Goal: Task Accomplishment & Management: Manage account settings

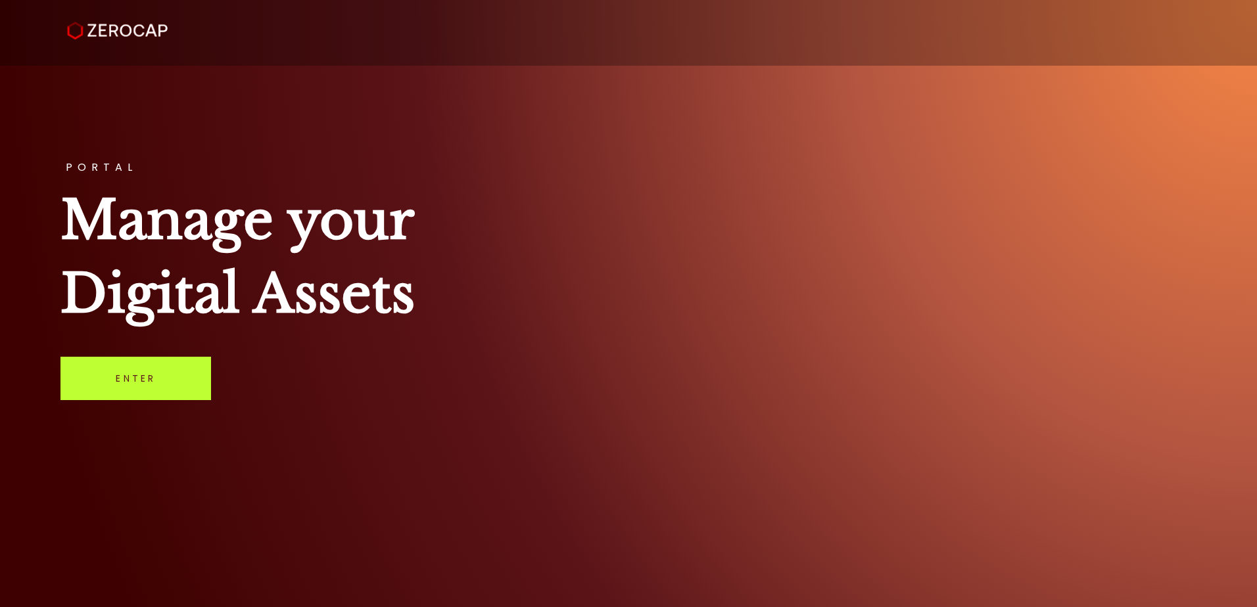
click at [134, 386] on link "Enter" at bounding box center [135, 378] width 151 height 43
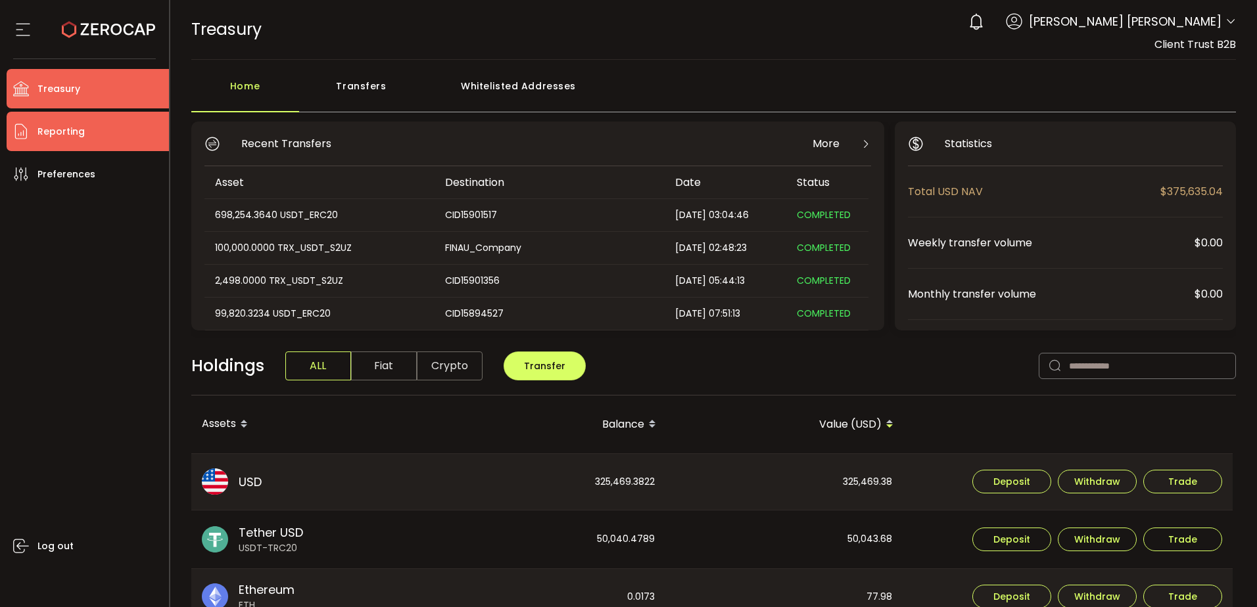
click at [74, 126] on span "Reporting" at bounding box center [60, 131] width 47 height 19
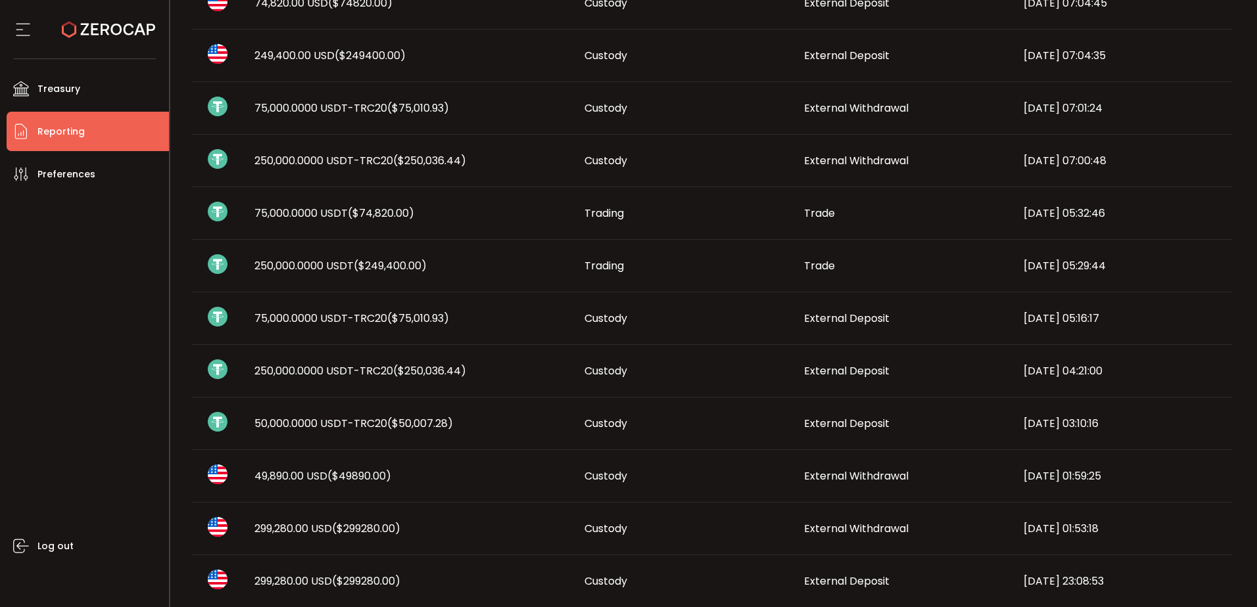
scroll to position [197, 0]
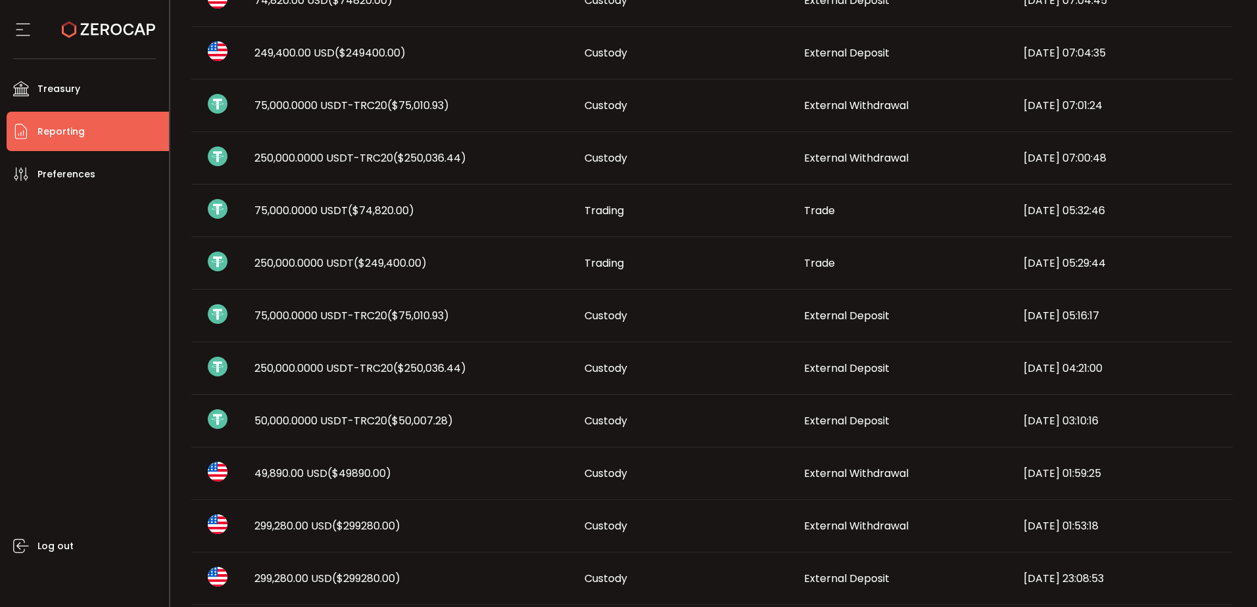
click at [292, 419] on span "50,000.0000 USDT-TRC20 ($50,007.28)" at bounding box center [353, 420] width 198 height 15
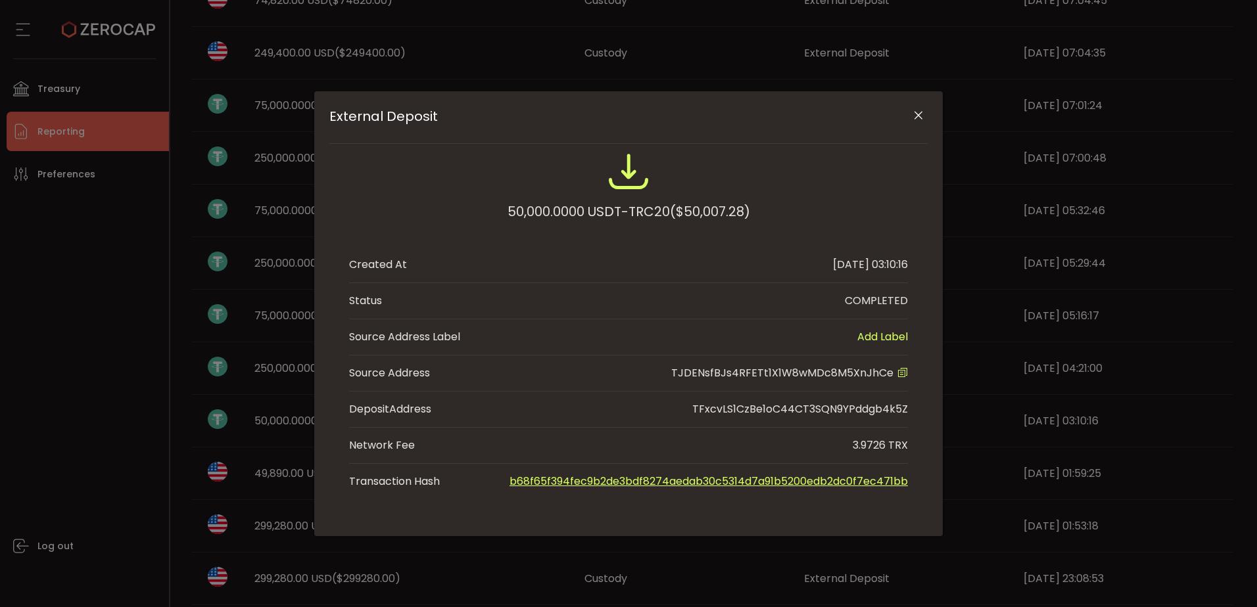
click at [901, 373] on icon "External Deposit" at bounding box center [902, 372] width 11 height 11
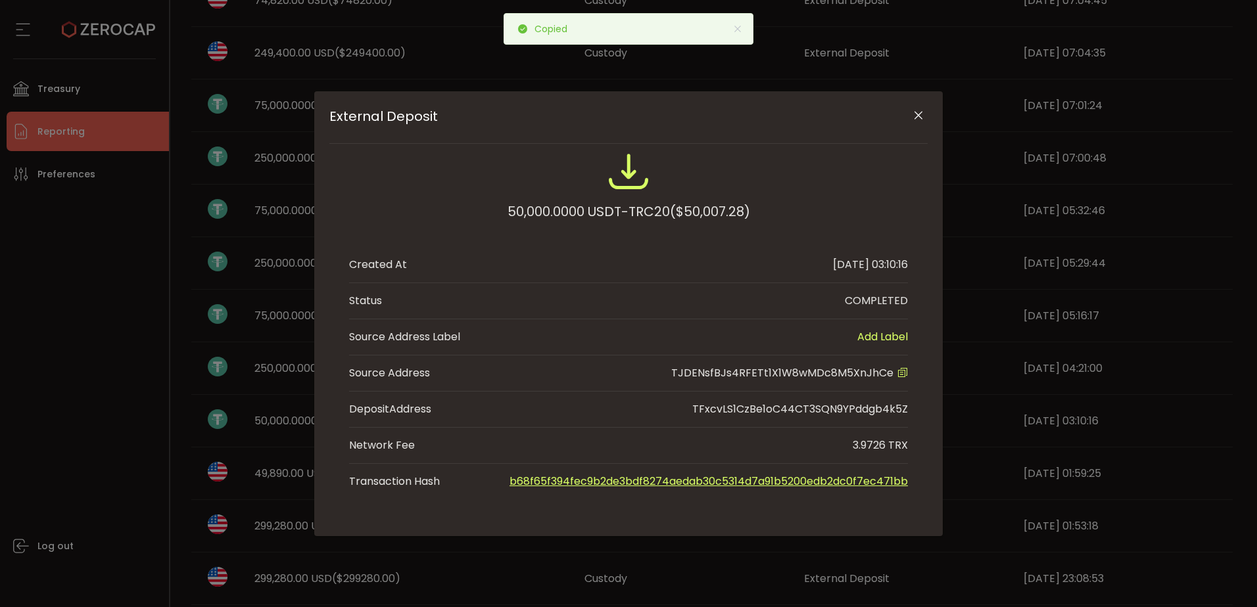
click at [760, 372] on span "TJDENsfBJs4RFETt1X1W8wMDc8M5XnJhCe" at bounding box center [782, 372] width 222 height 15
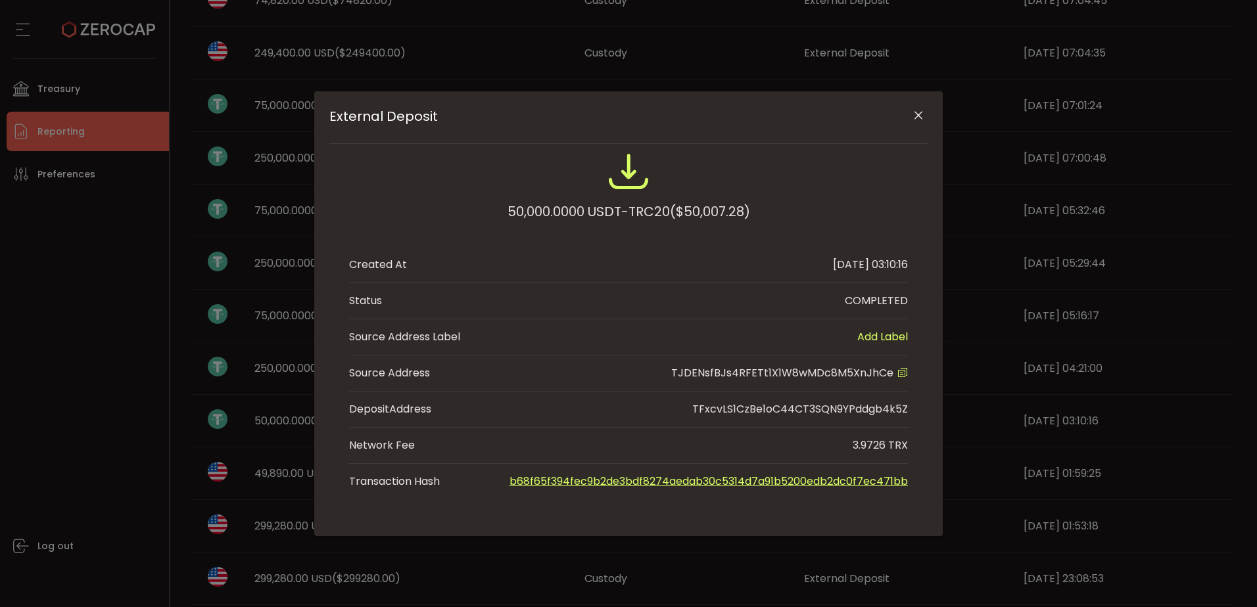
click at [668, 480] on link "b68f65f394fec9b2de3bdf8274aedab30c5314d7a91b5200edb2dc0f7ec471bb" at bounding box center [708, 481] width 398 height 15
drag, startPoint x: 923, startPoint y: 113, endPoint x: 828, endPoint y: 187, distance: 120.4
click at [923, 113] on icon "Close" at bounding box center [918, 115] width 13 height 13
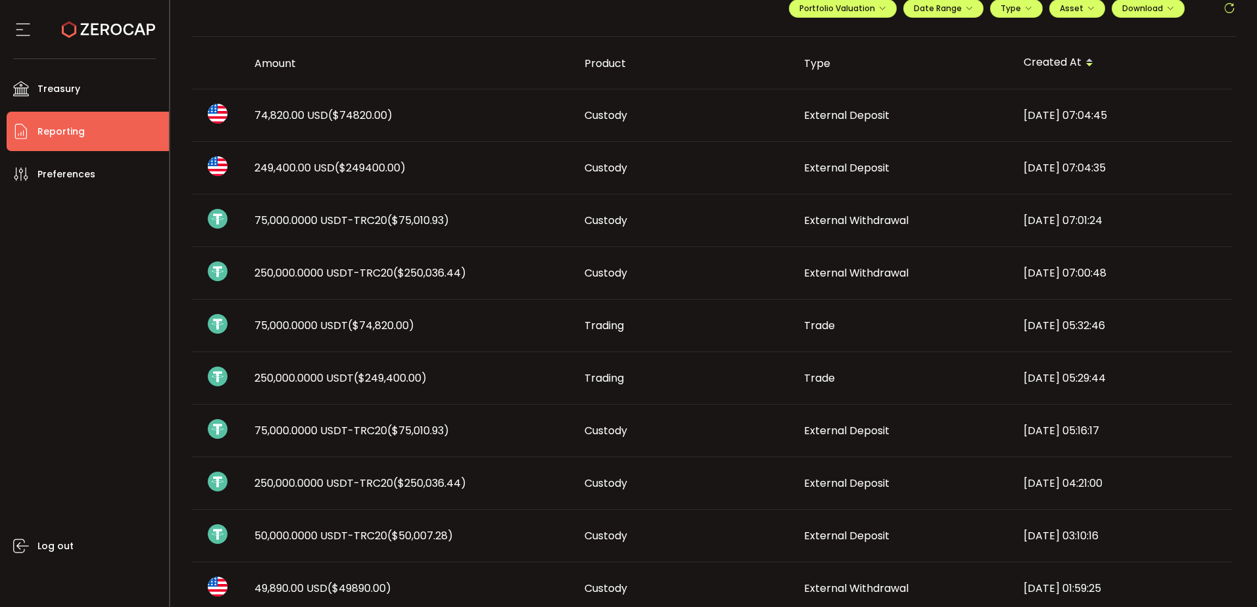
scroll to position [0, 0]
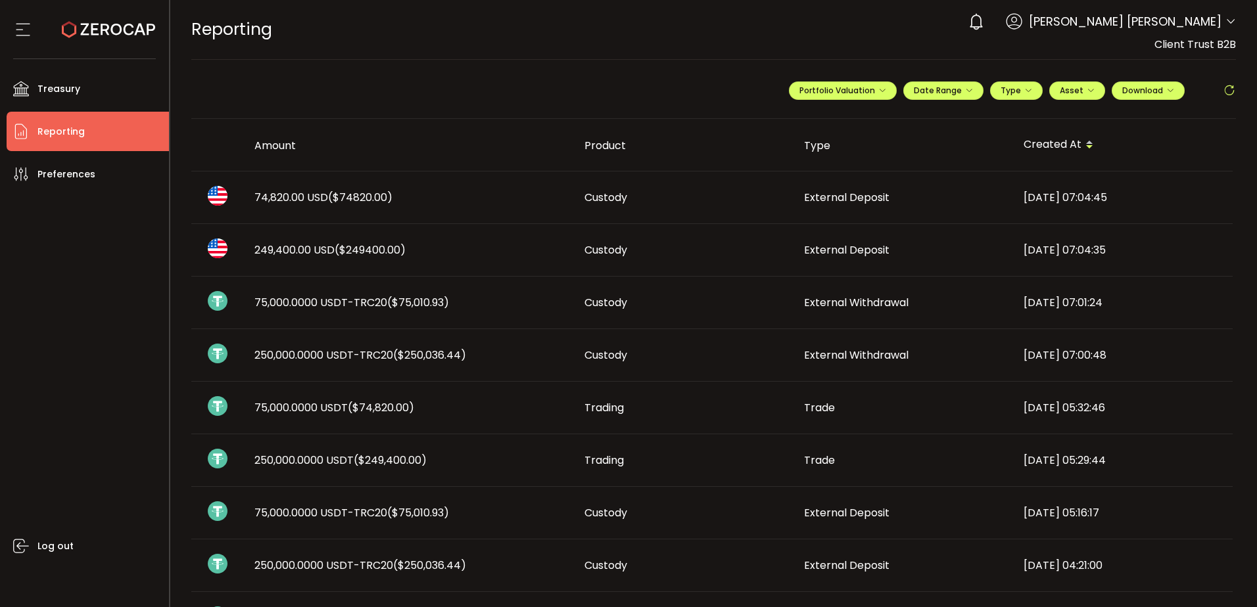
click at [306, 251] on span "249,400.00 USD ($249400.00)" at bounding box center [329, 250] width 151 height 15
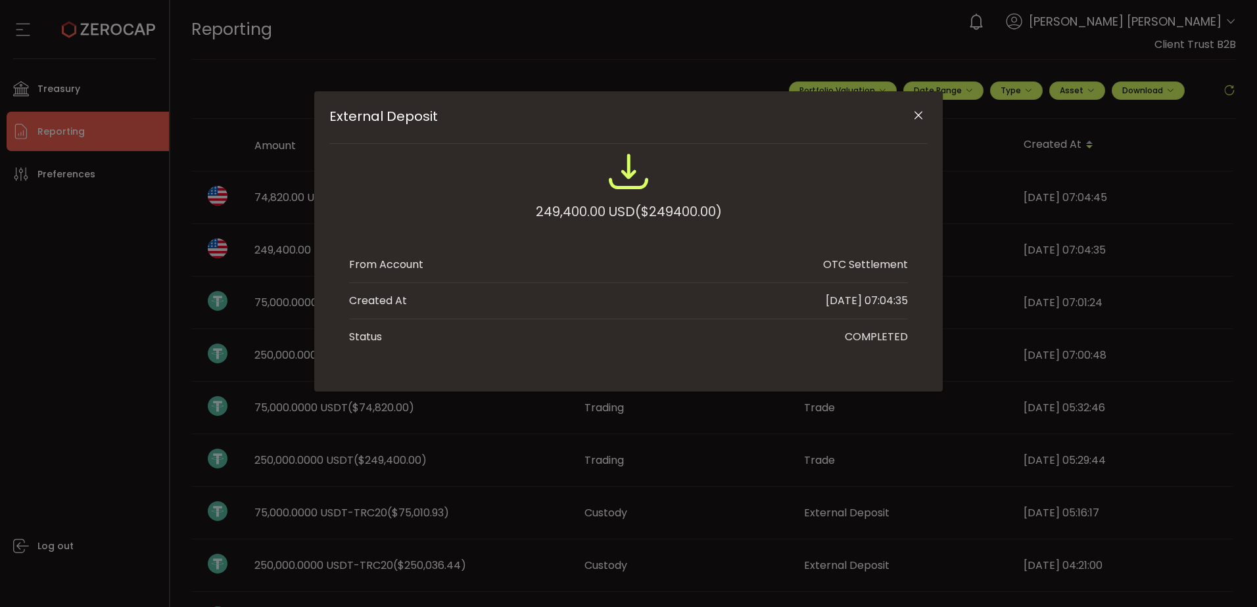
click at [562, 212] on div "249,400.00 USD ($249400.00)" at bounding box center [629, 212] width 186 height 24
copy div "249,400.00"
drag, startPoint x: 922, startPoint y: 109, endPoint x: 827, endPoint y: 135, distance: 98.7
click at [922, 109] on icon "Close" at bounding box center [918, 115] width 13 height 13
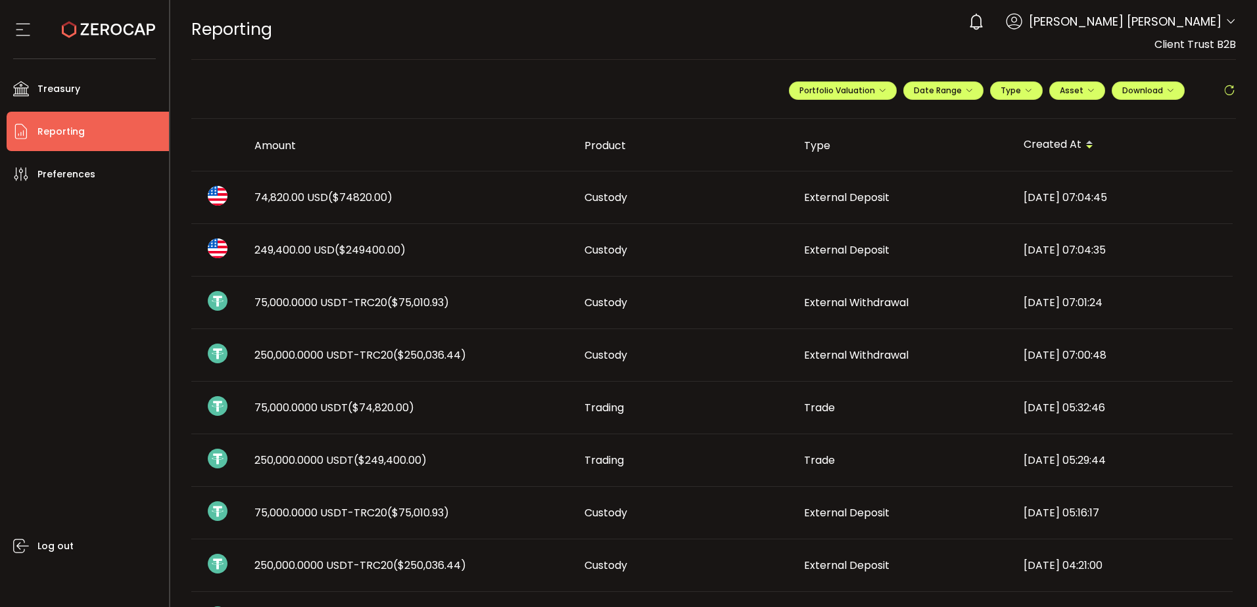
click at [341, 204] on span "($74820.00)" at bounding box center [360, 197] width 64 height 15
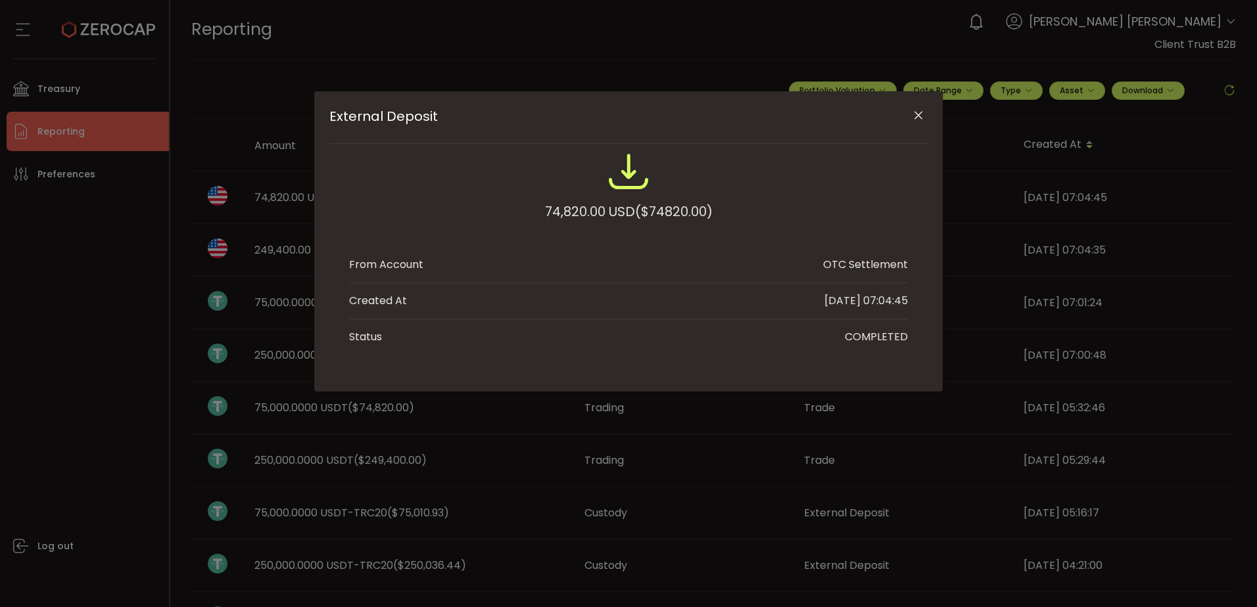
click at [551, 210] on div "74,820.00 USD ($74820.00)" at bounding box center [629, 212] width 168 height 24
copy div "74,820.00"
click at [914, 113] on icon "Close" at bounding box center [918, 115] width 13 height 13
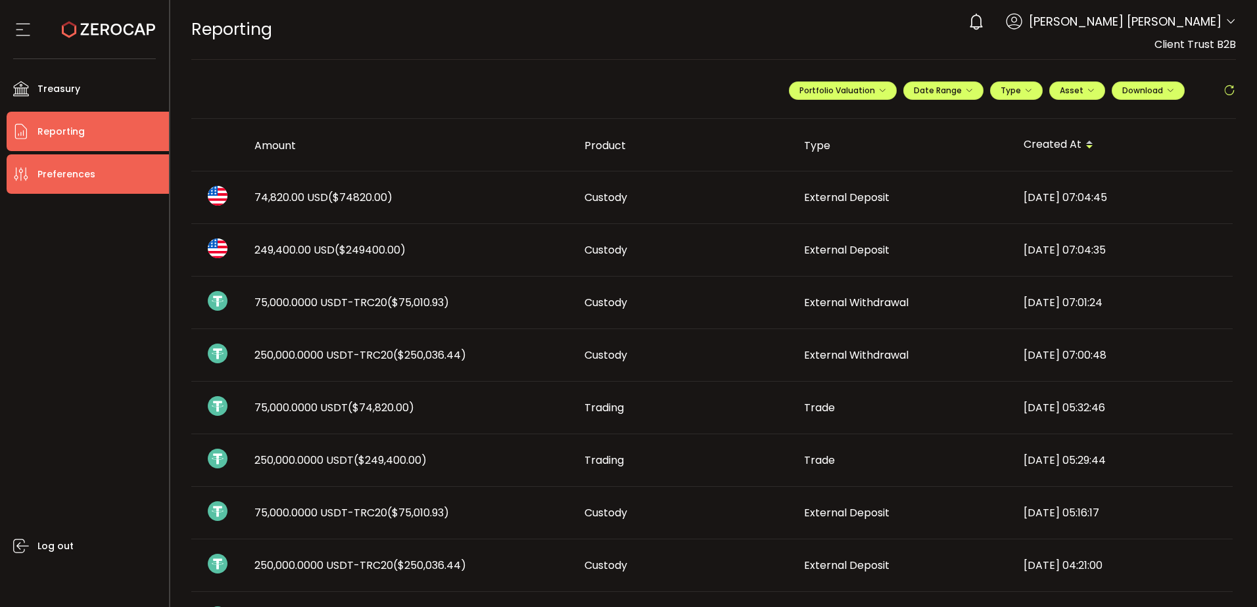
click at [70, 177] on span "Preferences" at bounding box center [66, 174] width 58 height 19
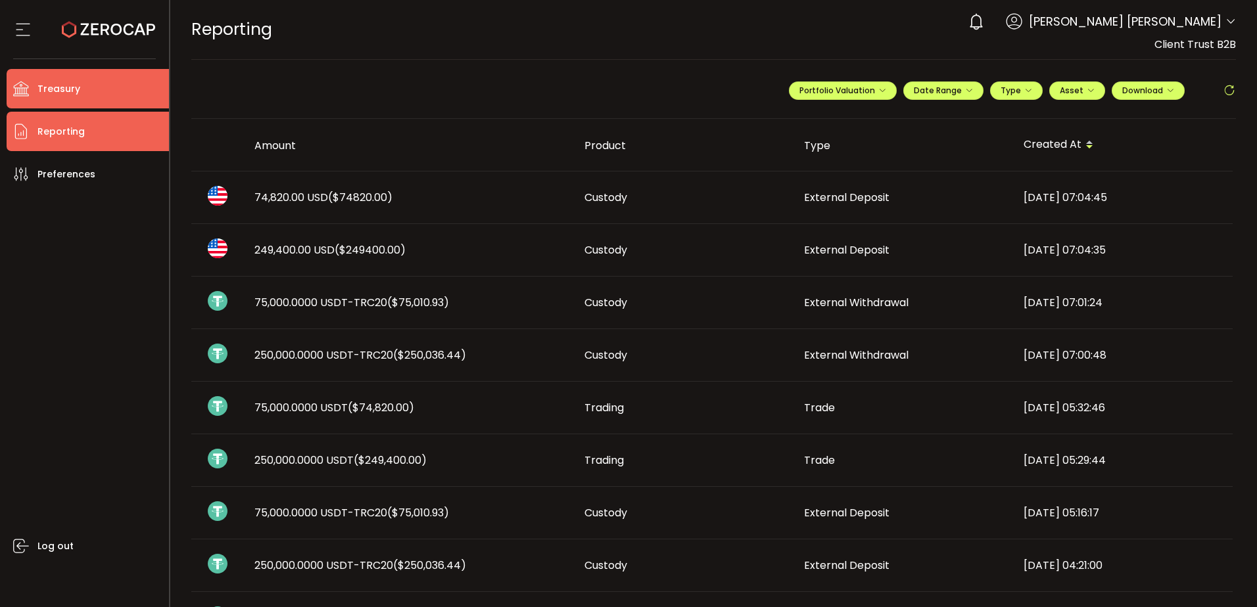
click at [99, 93] on li "Treasury" at bounding box center [88, 88] width 162 height 39
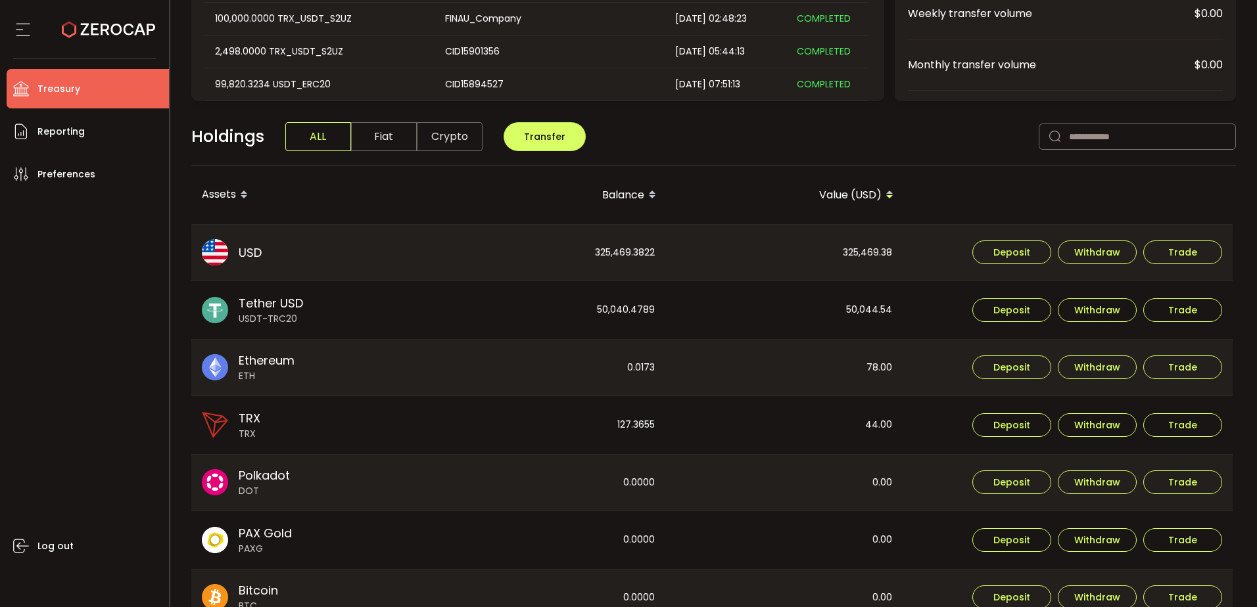
scroll to position [263, 0]
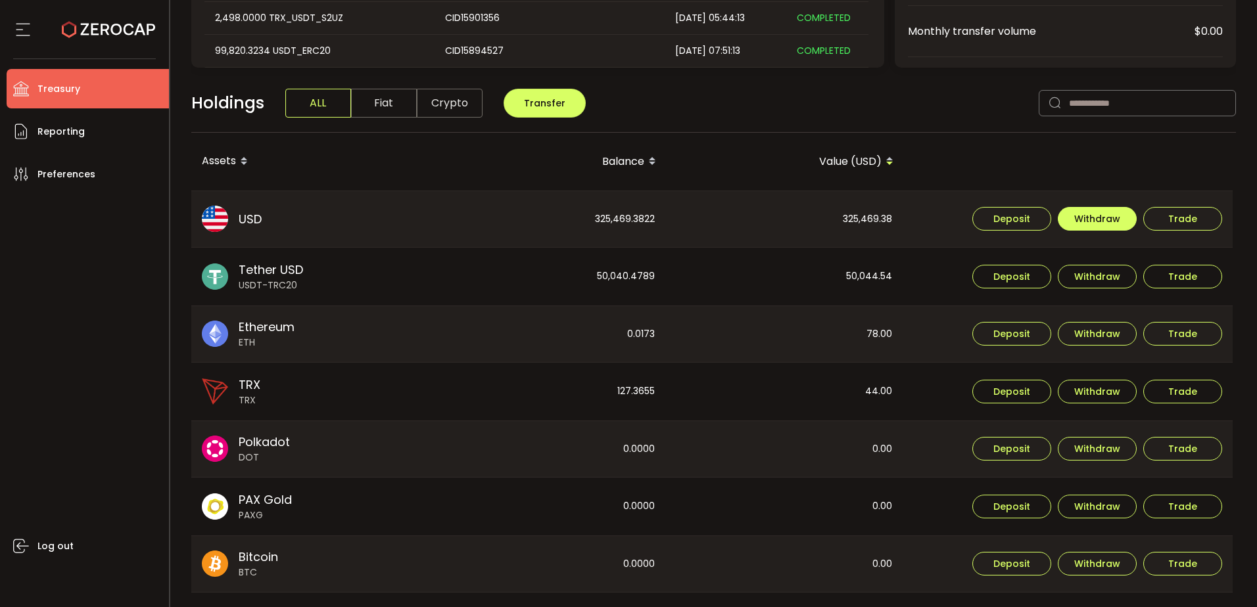
click at [1095, 216] on span "Withdraw" at bounding box center [1097, 218] width 46 height 9
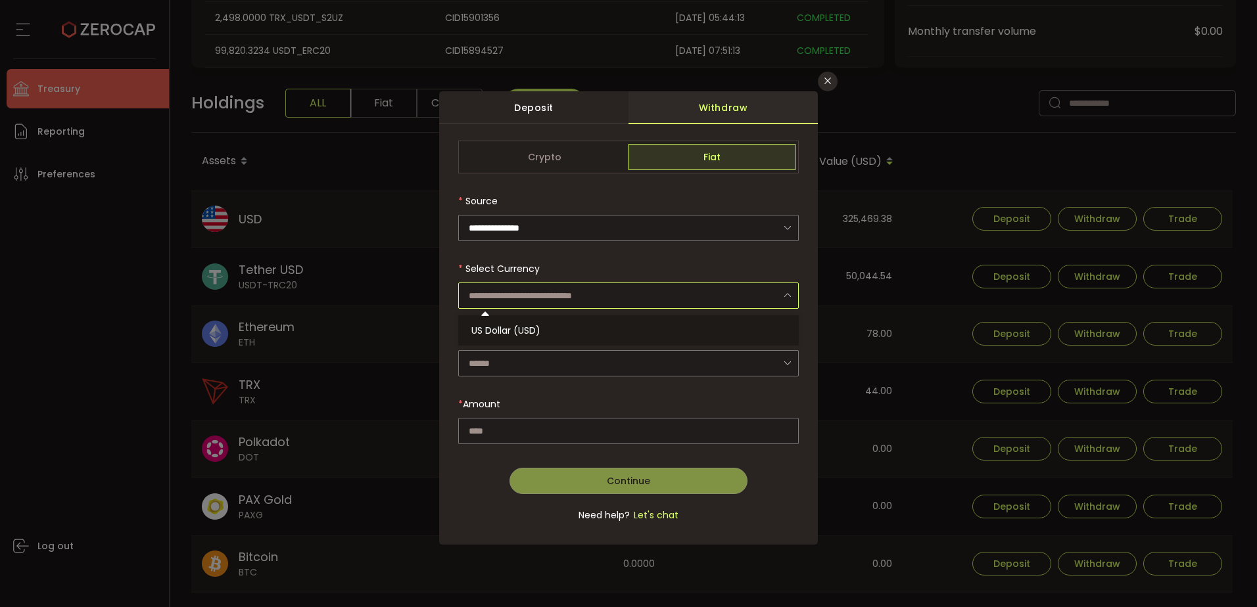
click at [521, 293] on input "dialog" at bounding box center [628, 296] width 340 height 26
click at [505, 332] on span "US Dollar (USD)" at bounding box center [505, 330] width 69 height 13
type input "**********"
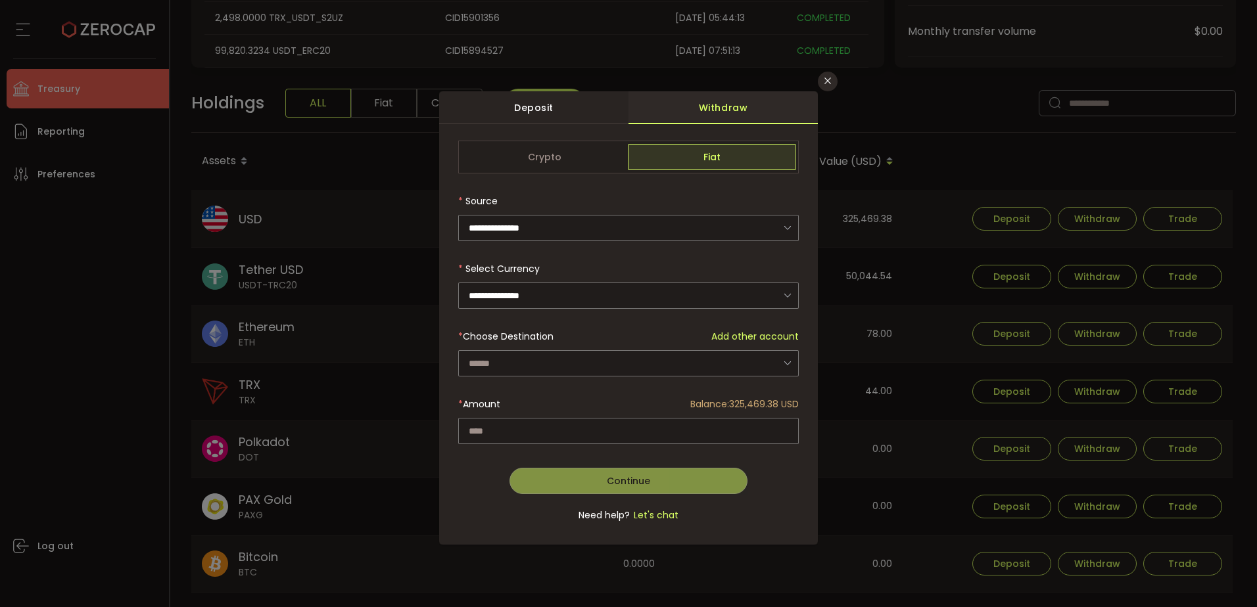
click at [499, 360] on div "dialog" at bounding box center [628, 339] width 340 height 396
click at [500, 365] on input "dialog" at bounding box center [628, 363] width 340 height 26
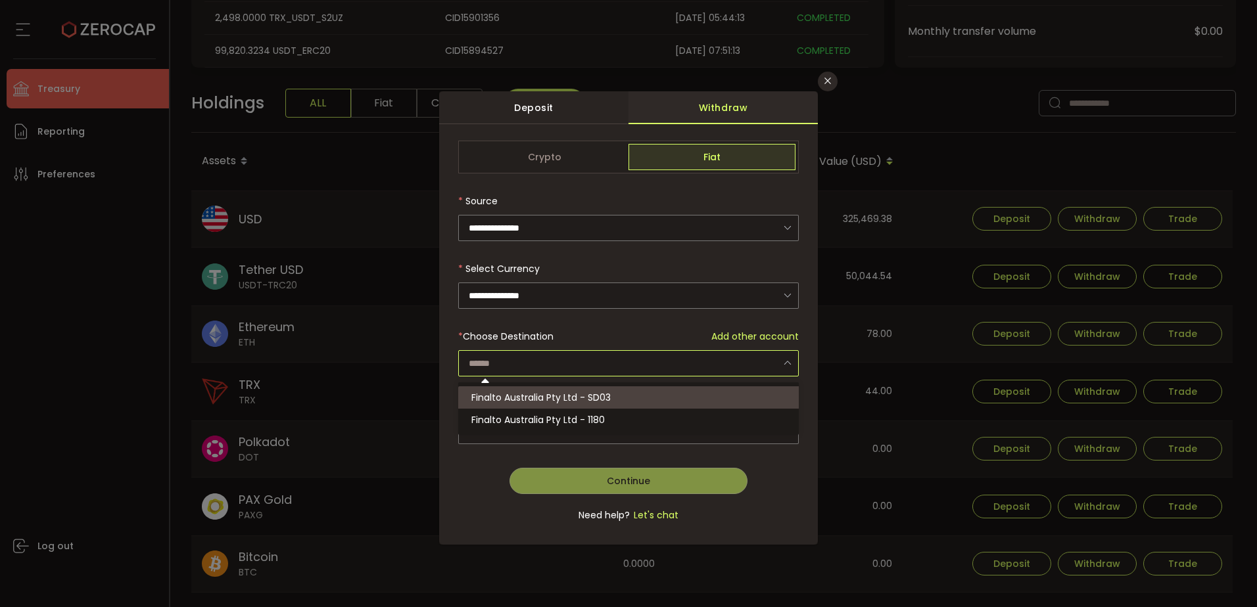
click at [496, 395] on span "Finalto Australia Pty Ltd - SD03" at bounding box center [540, 397] width 139 height 13
type input "**********"
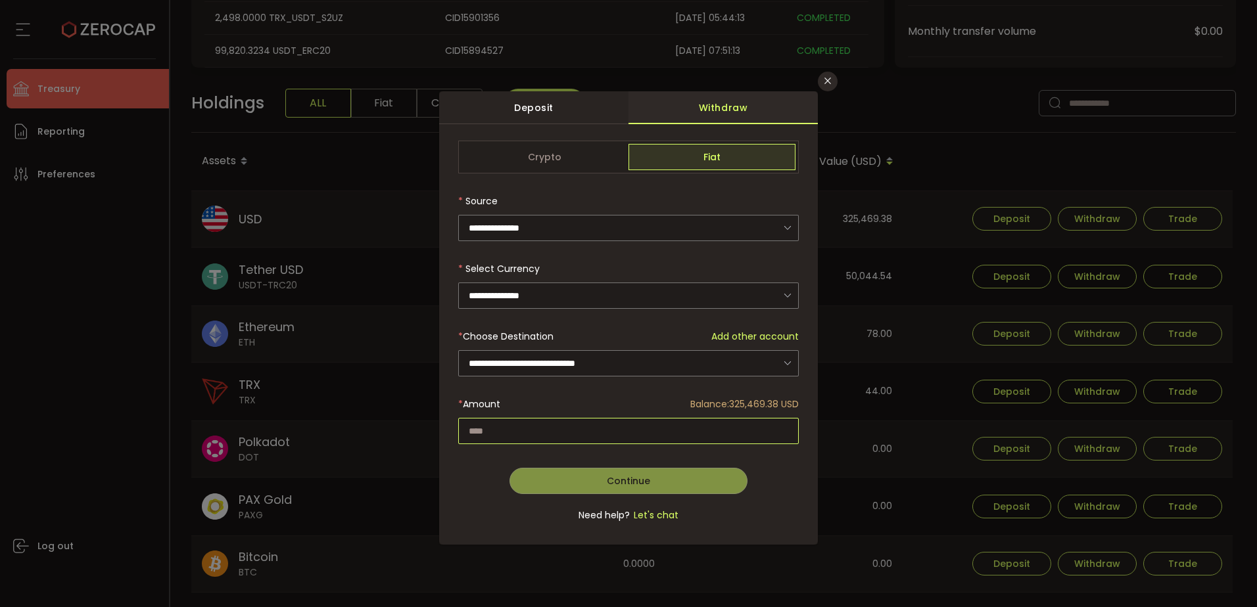
click at [532, 421] on input "dialog" at bounding box center [628, 431] width 340 height 26
paste input "*********"
type input "*********"
click at [614, 478] on span "Continue" at bounding box center [628, 481] width 43 height 13
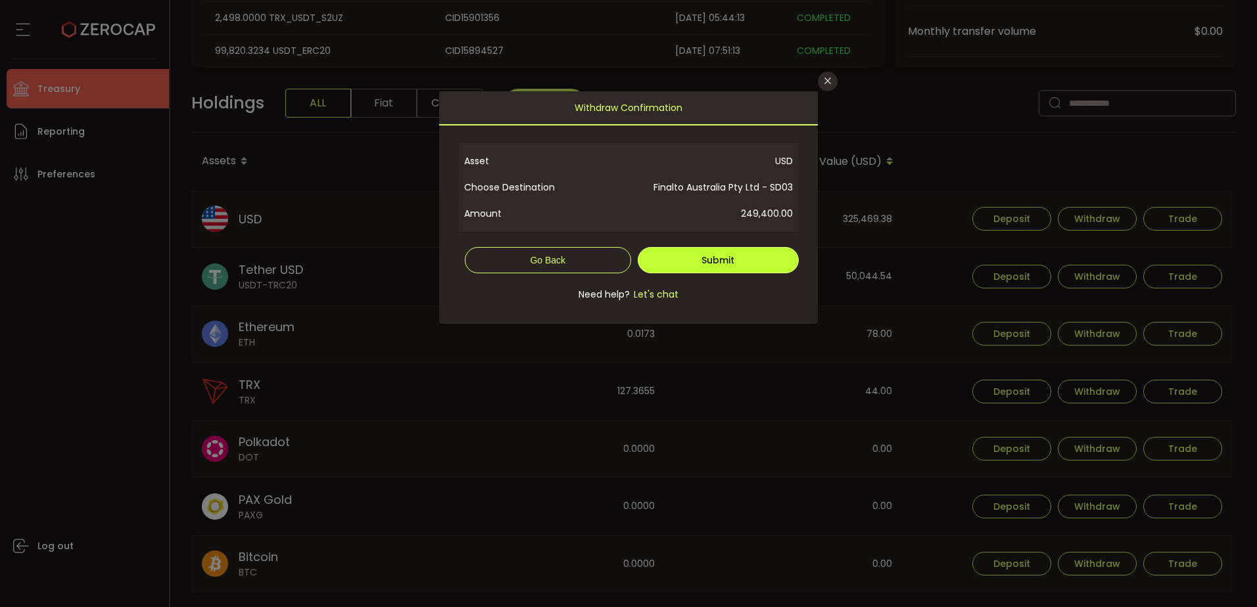
click at [733, 256] on span "Submit" at bounding box center [717, 260] width 33 height 13
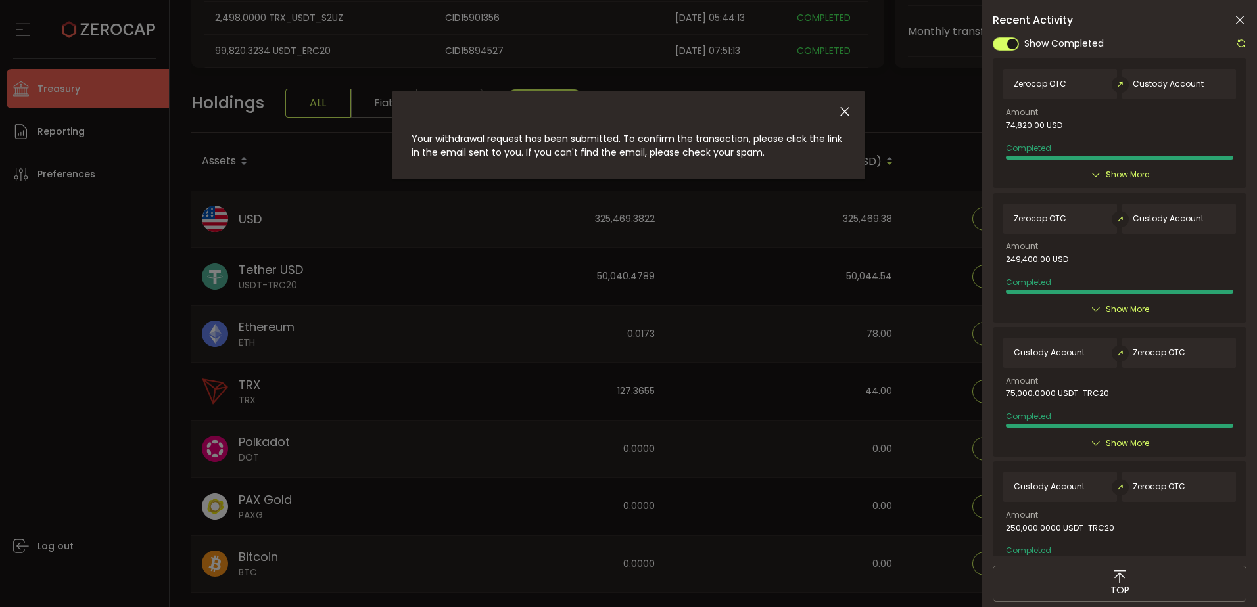
click at [1102, 175] on div "Show More" at bounding box center [1119, 174] width 233 height 13
click at [1110, 171] on span "Show More" at bounding box center [1126, 174] width 43 height 13
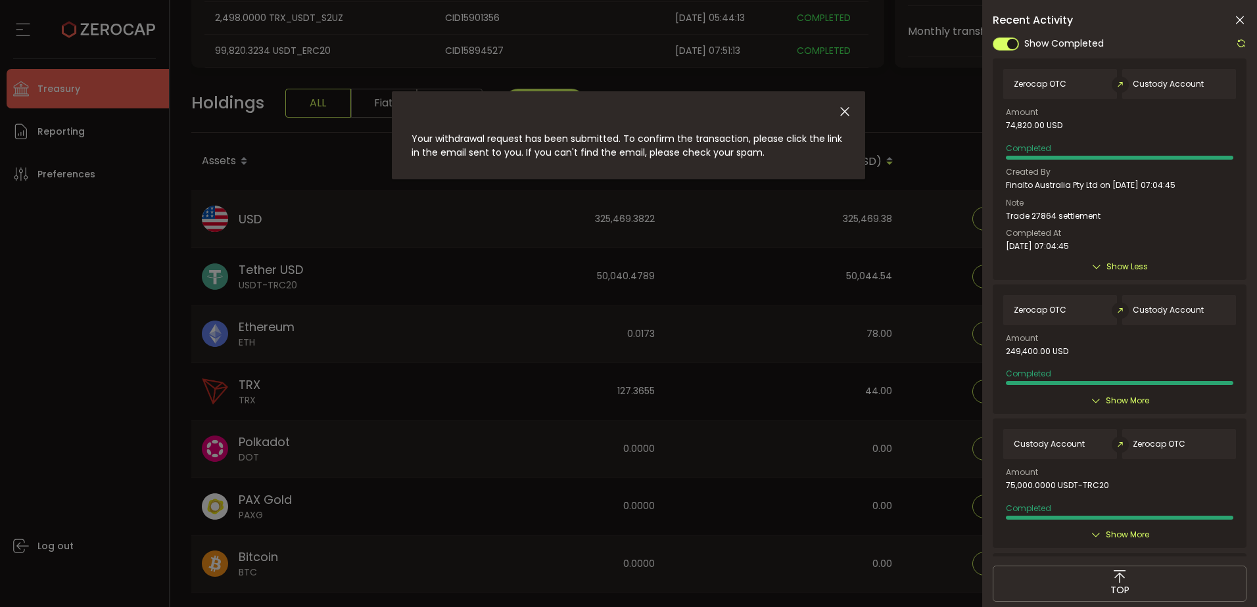
click at [718, 134] on span "Your withdrawal request has been submitted. To confirm the transaction, please …" at bounding box center [626, 145] width 430 height 27
click at [684, 144] on span "Your withdrawal request has been submitted. To confirm the transaction, please …" at bounding box center [626, 145] width 430 height 27
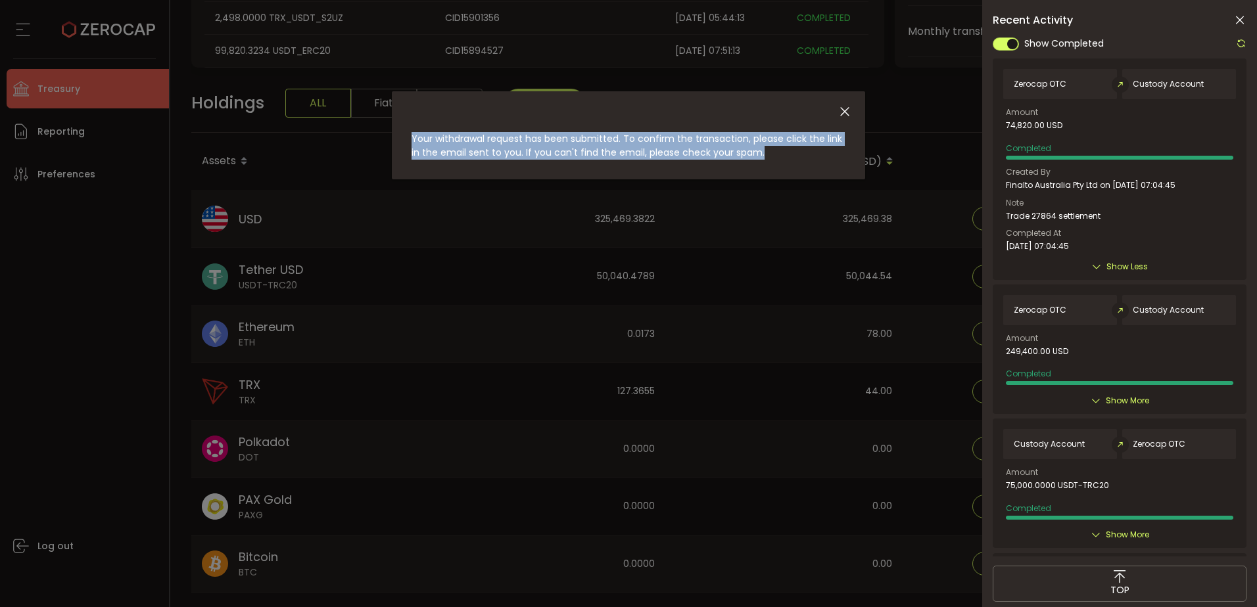
click at [684, 144] on span "Your withdrawal request has been submitted. To confirm the transaction, please …" at bounding box center [626, 145] width 430 height 27
drag, startPoint x: 684, startPoint y: 144, endPoint x: 703, endPoint y: 154, distance: 21.5
click at [693, 153] on span "Your withdrawal request has been submitted. To confirm the transaction, please …" at bounding box center [626, 145] width 430 height 27
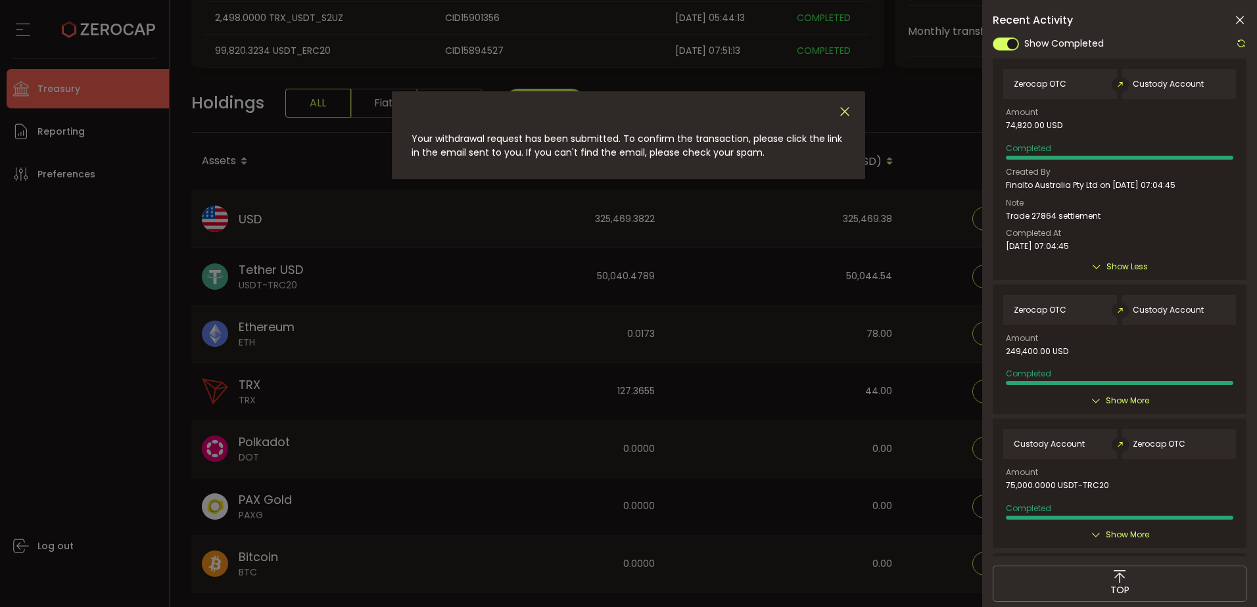
click at [839, 116] on icon "Close" at bounding box center [844, 112] width 14 height 14
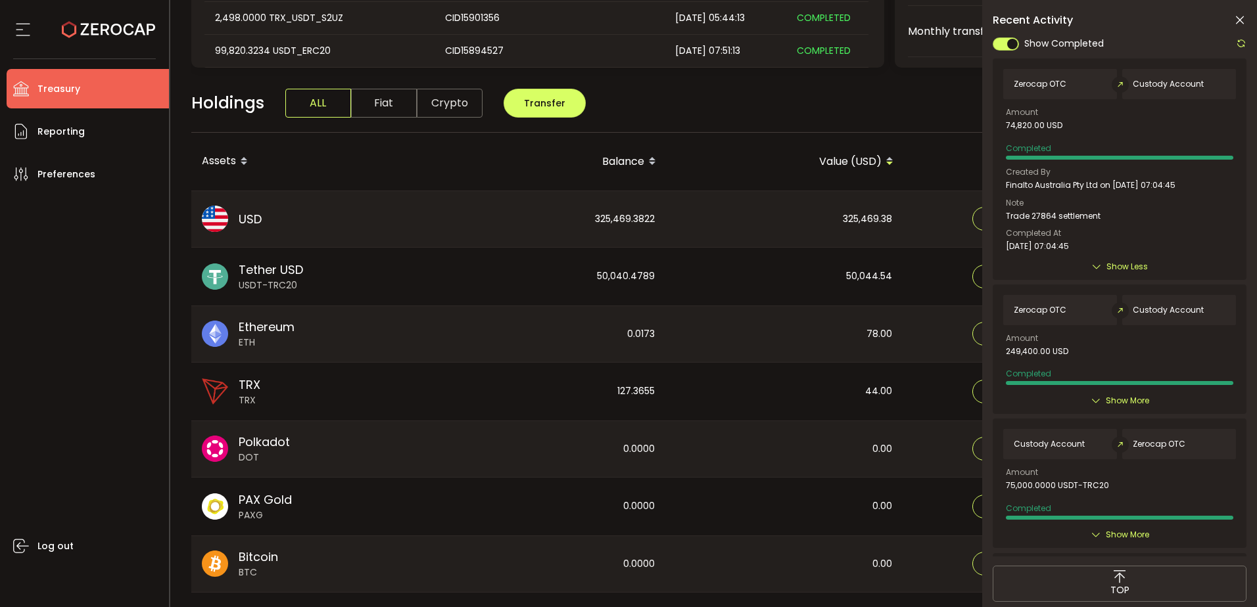
click at [1073, 81] on div "Zerocap OTC" at bounding box center [1060, 84] width 114 height 30
click at [1195, 81] on span "Custody Account" at bounding box center [1167, 84] width 71 height 9
click at [1019, 47] on div at bounding box center [1005, 43] width 26 height 13
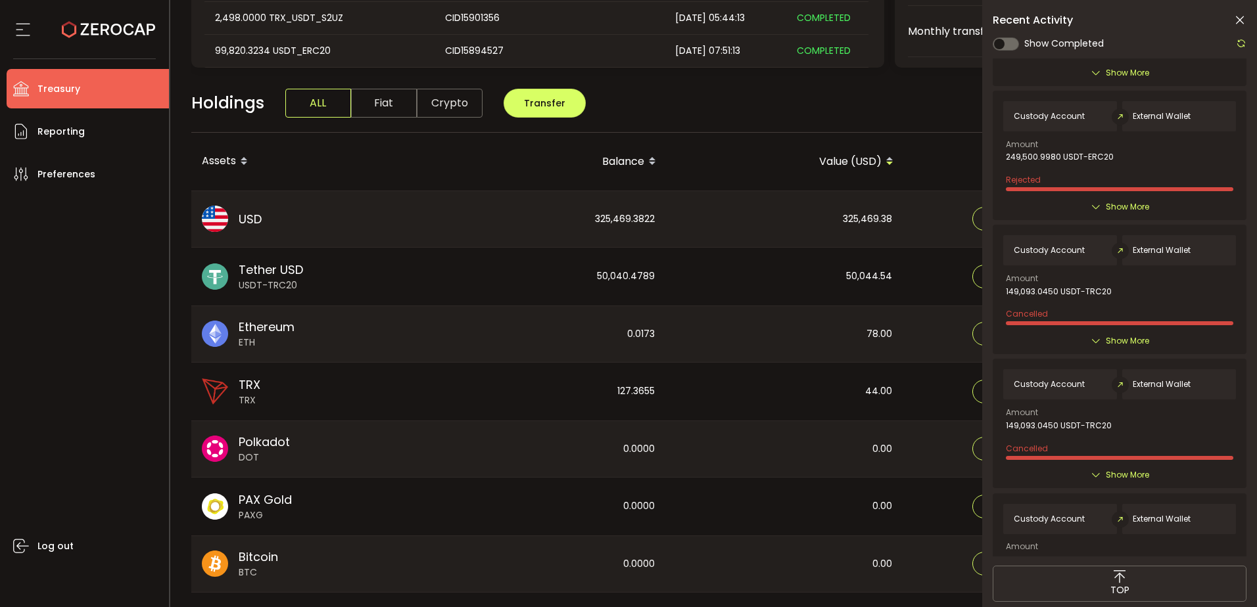
scroll to position [0, 0]
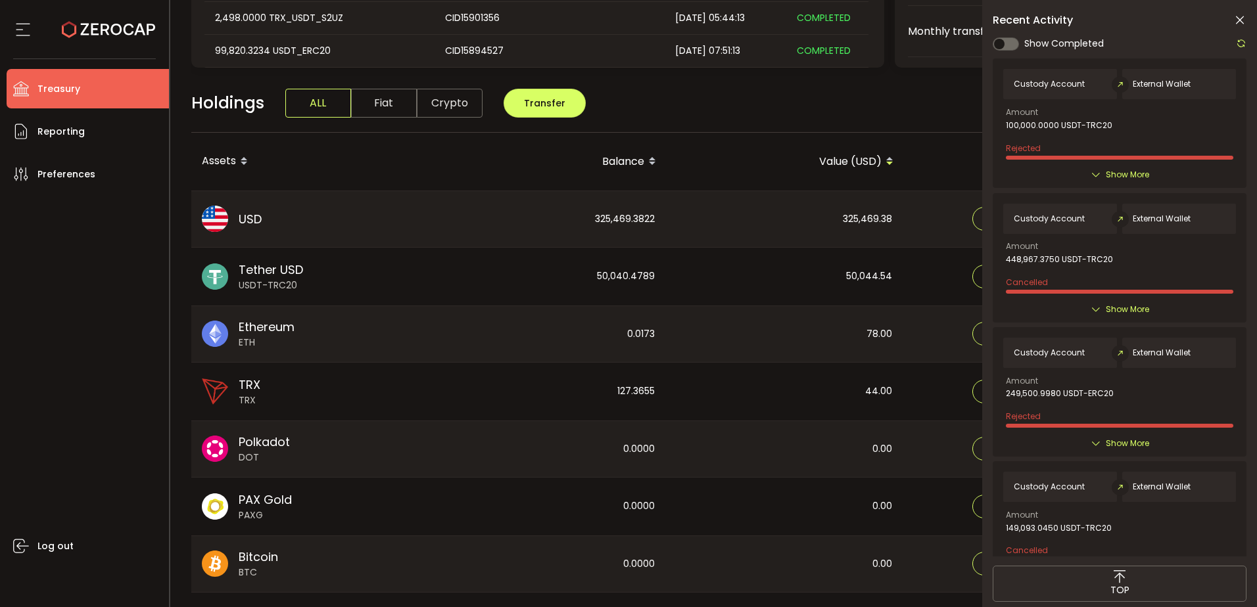
click at [1234, 18] on icon at bounding box center [1239, 20] width 13 height 13
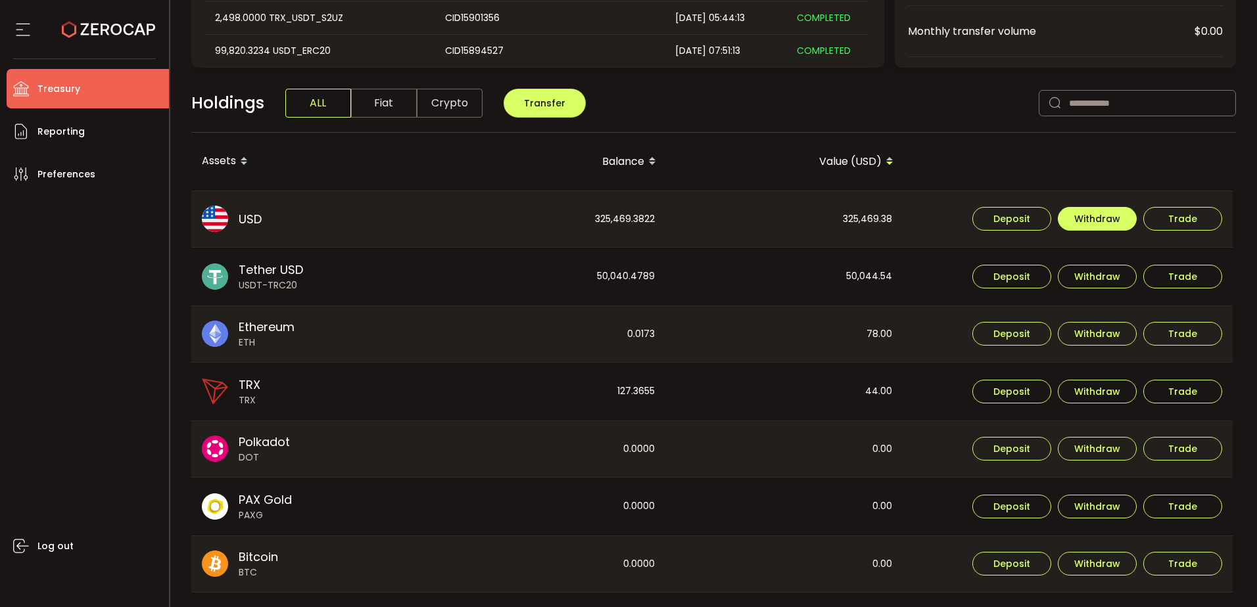
click at [1087, 214] on span "Withdraw" at bounding box center [1097, 218] width 46 height 9
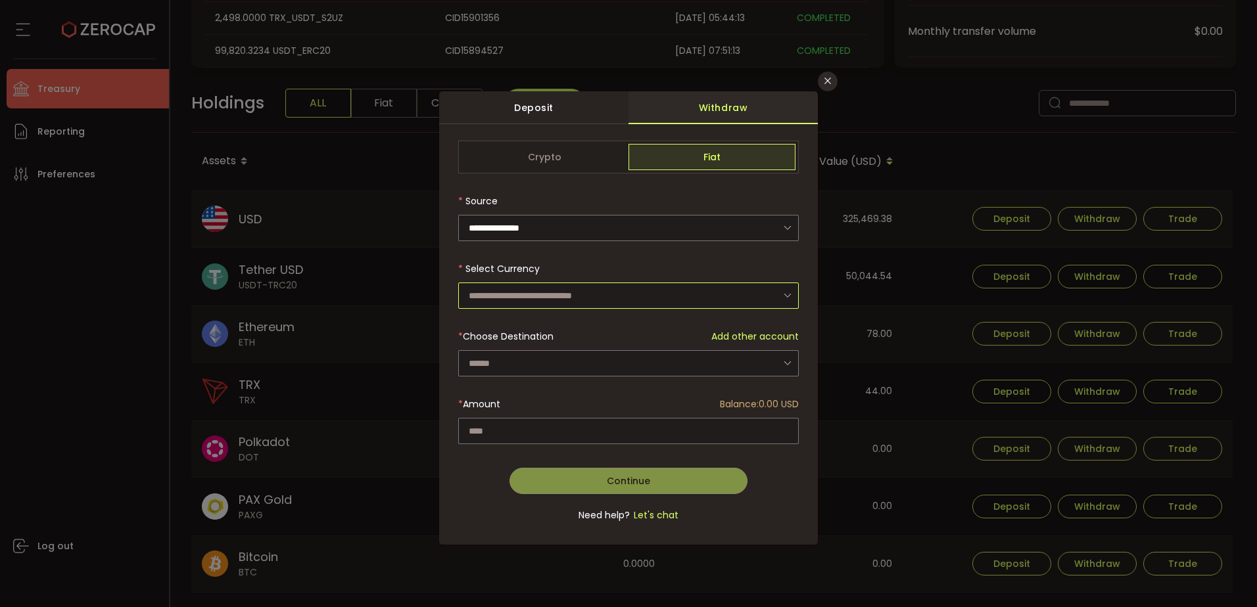
click at [520, 294] on input "dialog" at bounding box center [628, 296] width 340 height 26
click at [521, 294] on input "dialog" at bounding box center [628, 296] width 340 height 26
type input "**********"
click at [517, 358] on input "dialog" at bounding box center [628, 363] width 340 height 26
type input "**********"
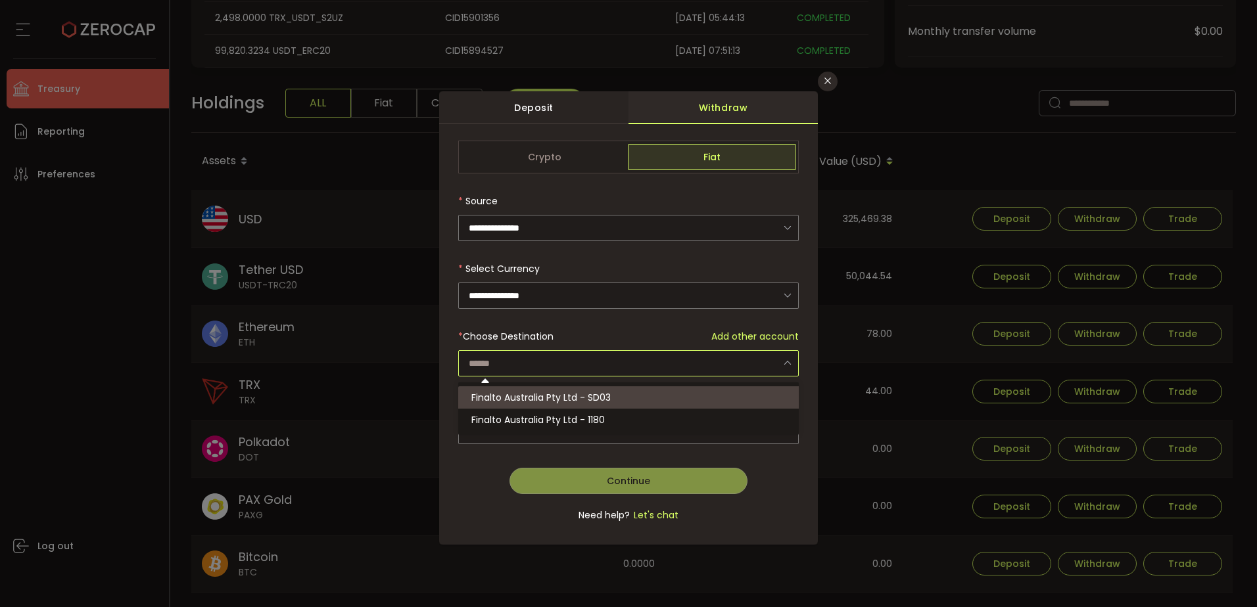
paste input "*********"
type input "*********"
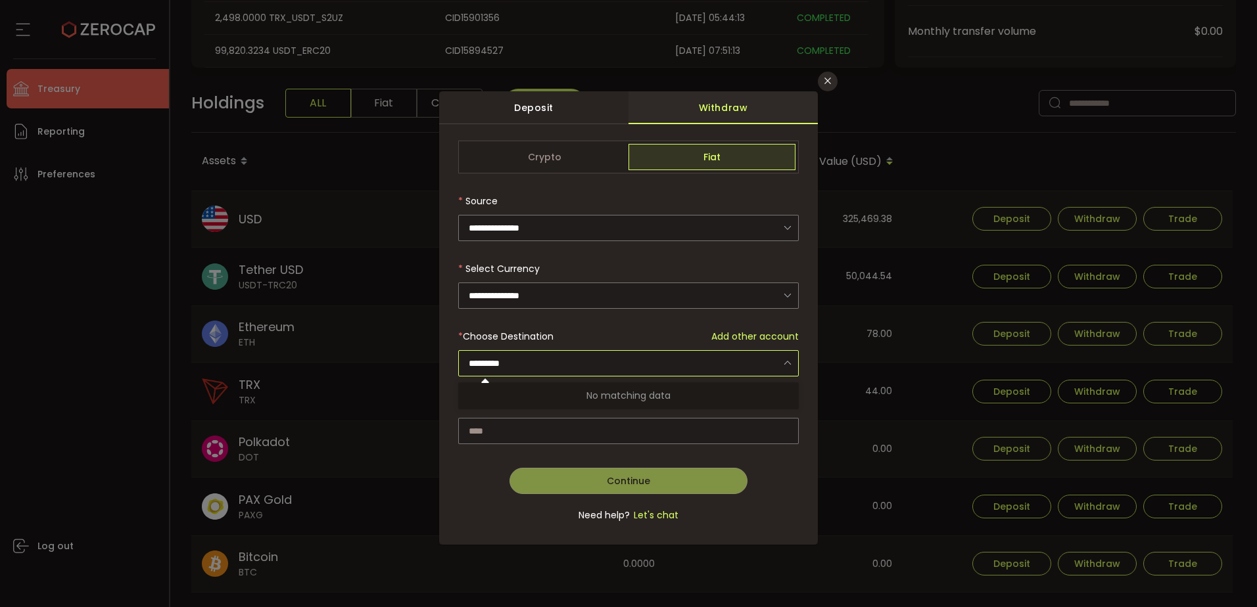
click at [532, 362] on input "*********" at bounding box center [628, 363] width 340 height 26
click at [642, 367] on input "dialog" at bounding box center [628, 363] width 340 height 26
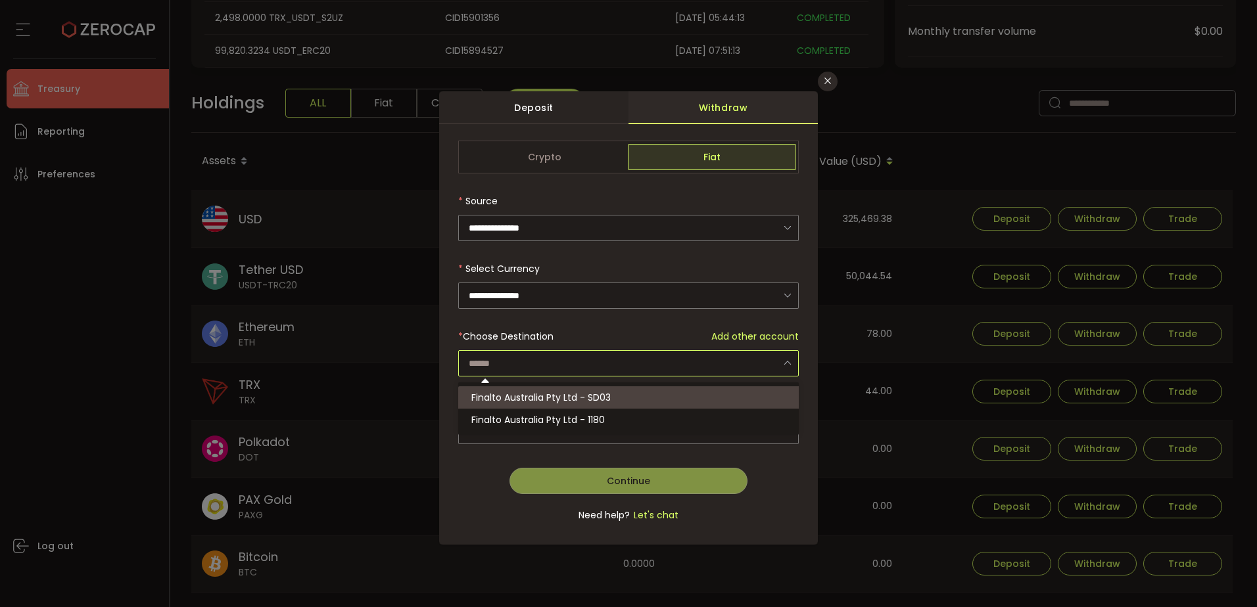
click at [647, 360] on input "dialog" at bounding box center [628, 363] width 340 height 26
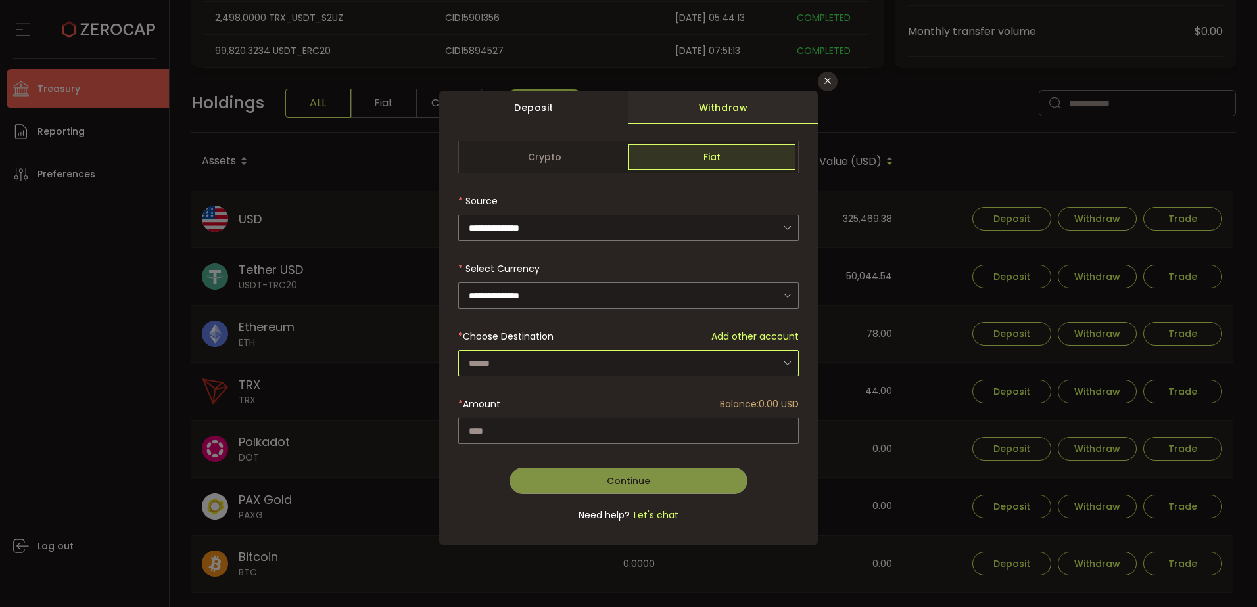
click at [603, 366] on input "dialog" at bounding box center [628, 363] width 340 height 26
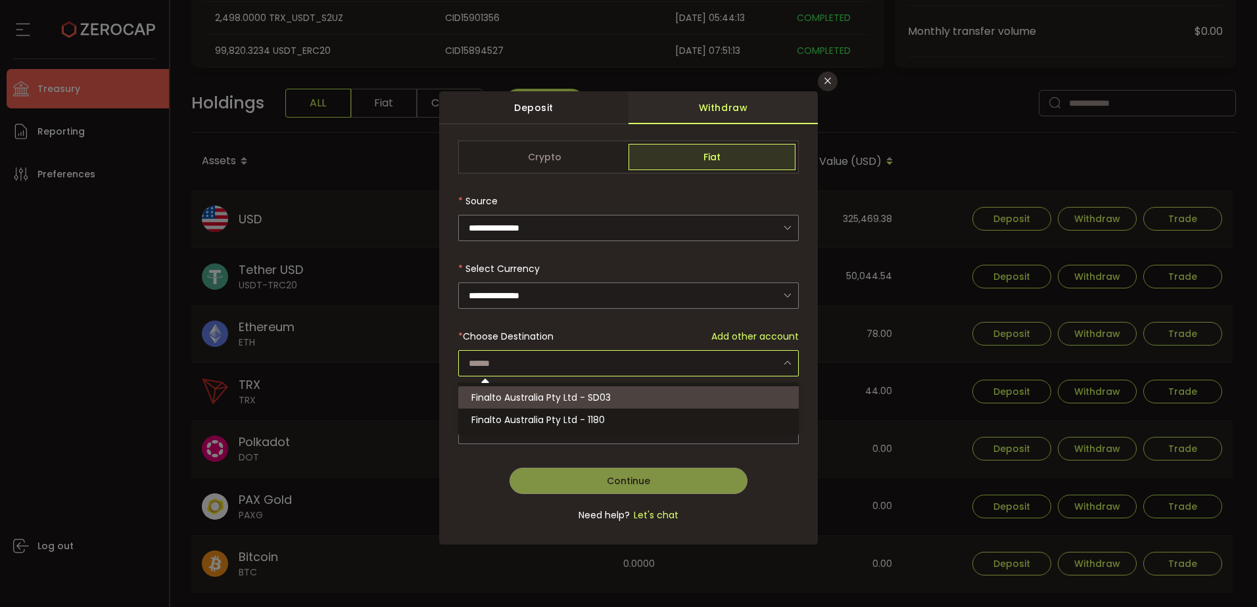
click at [551, 398] on span "Finalto Australia Pty Ltd - SD03" at bounding box center [540, 397] width 139 height 13
type input "**********"
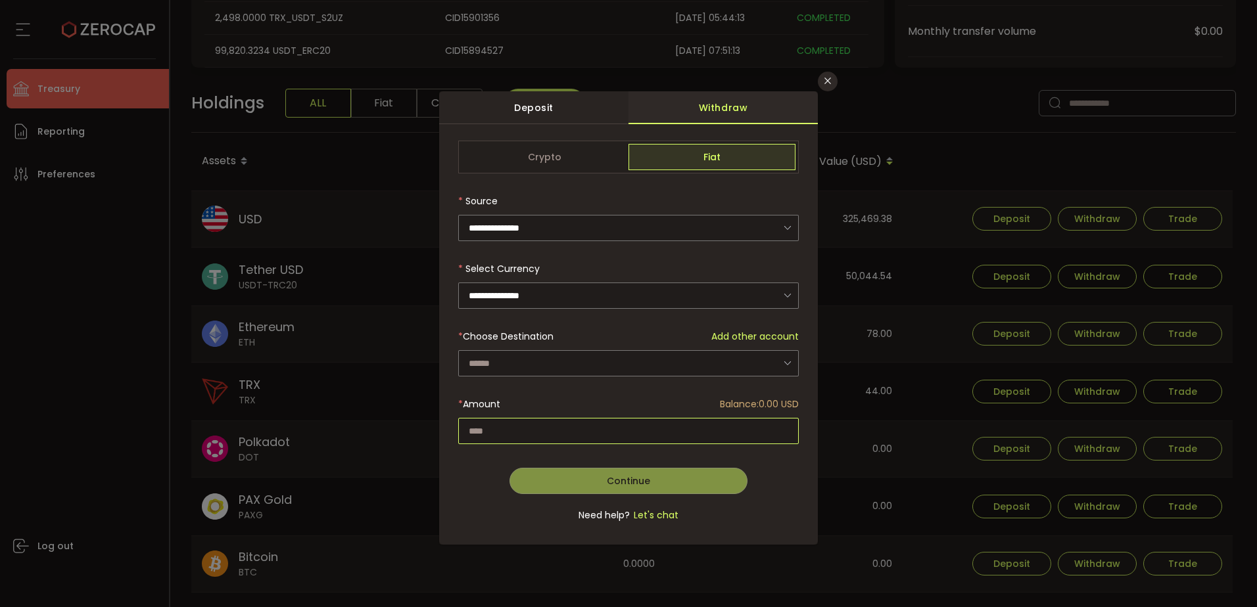
click at [576, 434] on input "dialog" at bounding box center [628, 431] width 340 height 26
type input "**********"
paste input "*"
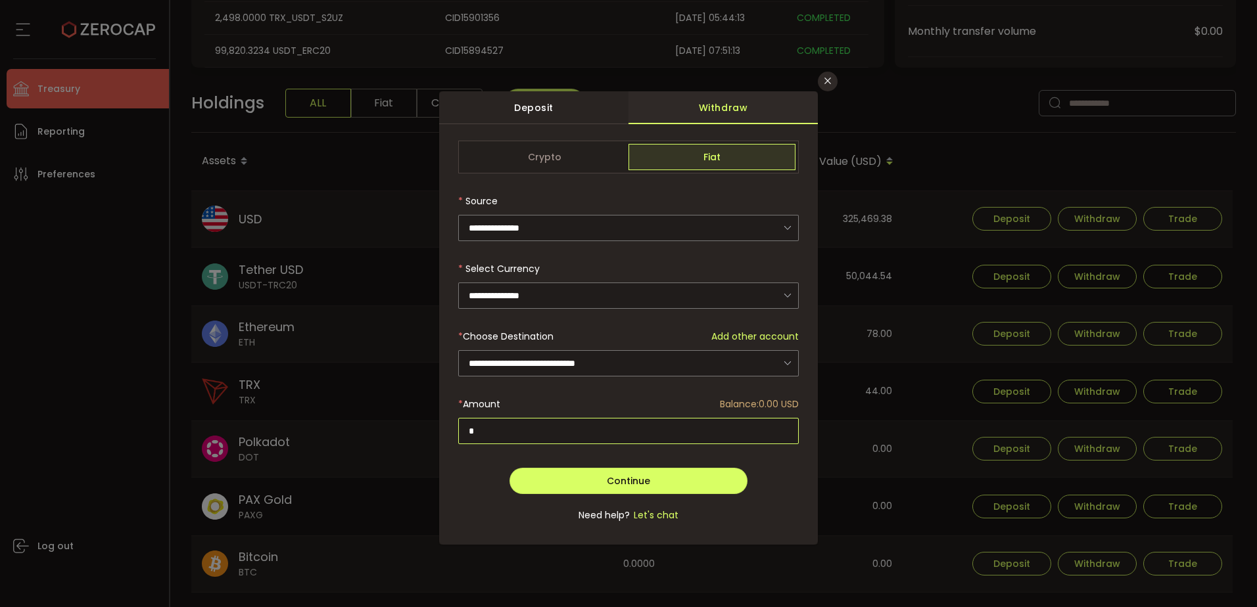
drag, startPoint x: 562, startPoint y: 429, endPoint x: 532, endPoint y: 429, distance: 29.6
click at [562, 429] on input "*" at bounding box center [628, 431] width 340 height 26
drag, startPoint x: 532, startPoint y: 429, endPoint x: 407, endPoint y: 430, distance: 124.9
click at [407, 430] on div "**********" at bounding box center [628, 303] width 1257 height 607
paste input "dialog"
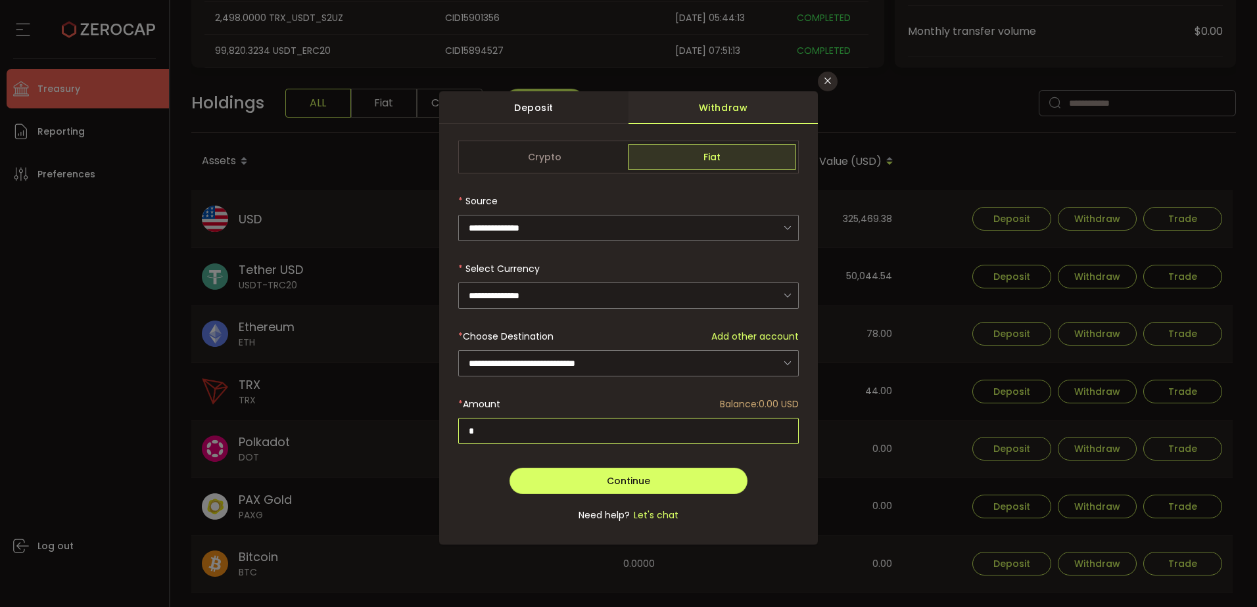
type input "*"
click at [550, 432] on input "*" at bounding box center [628, 431] width 340 height 26
click at [586, 220] on input "dialog" at bounding box center [628, 228] width 340 height 26
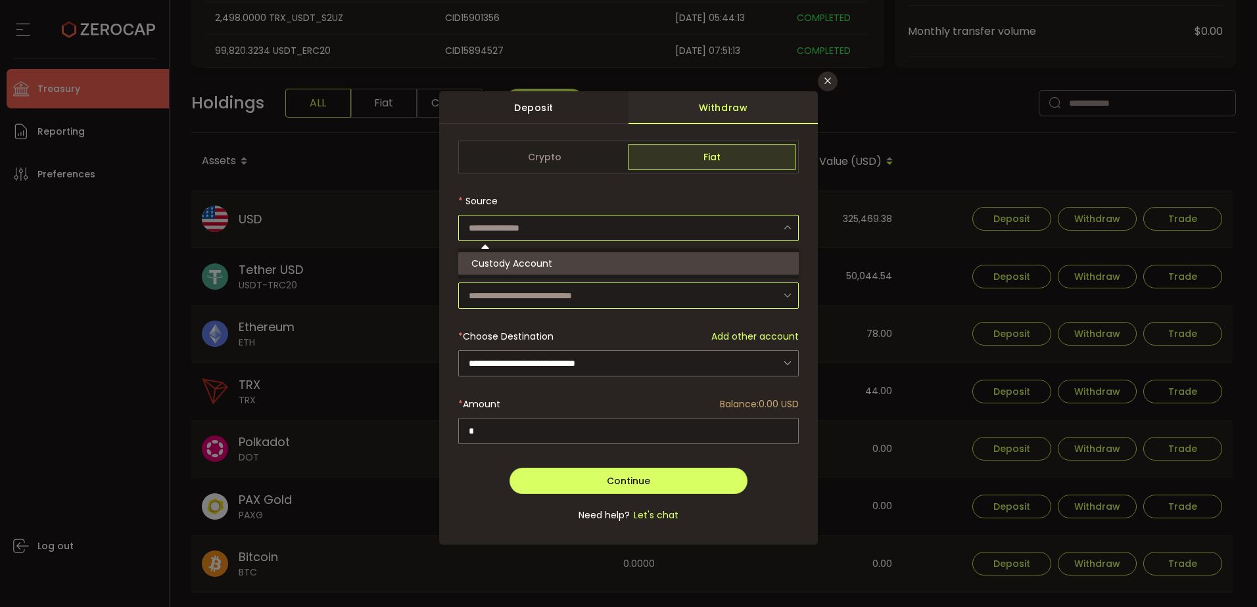
click at [550, 288] on input "dialog" at bounding box center [628, 296] width 340 height 26
type input "**********"
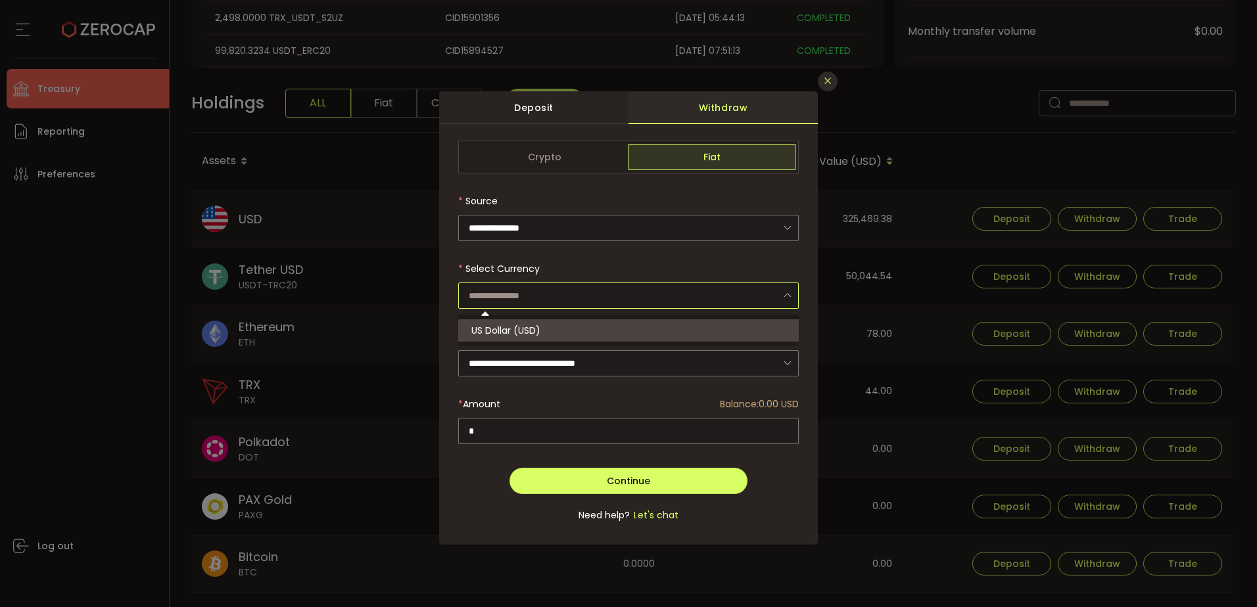
click at [827, 83] on icon "Close" at bounding box center [827, 81] width 11 height 11
type input "**********"
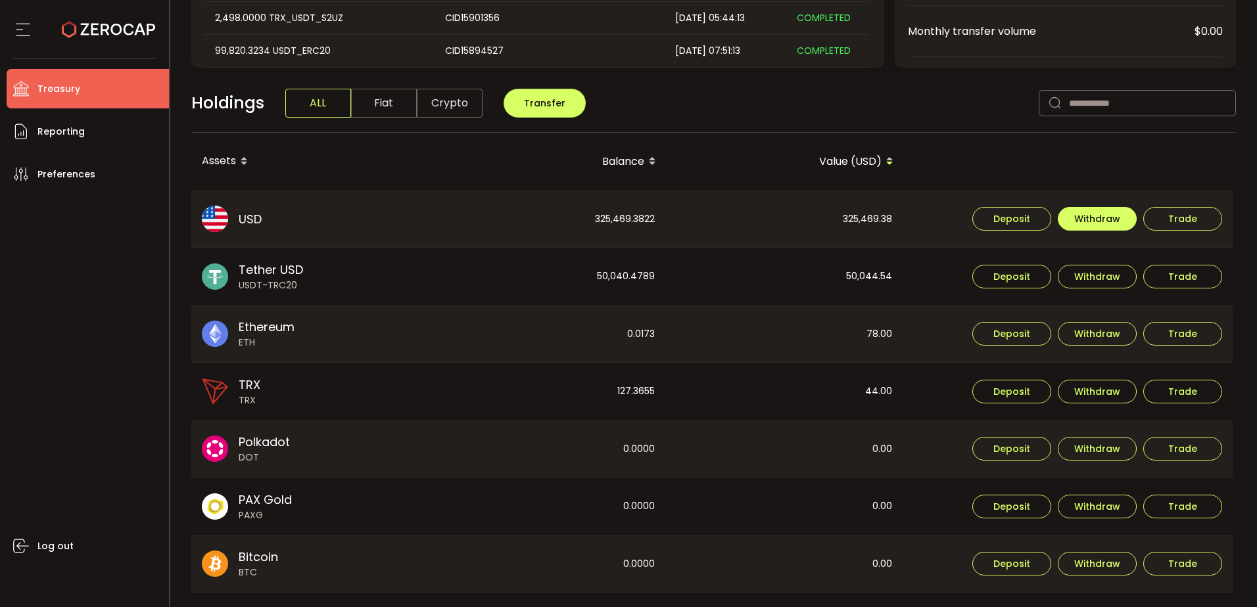
click at [1107, 218] on span "Withdraw" at bounding box center [1097, 218] width 46 height 9
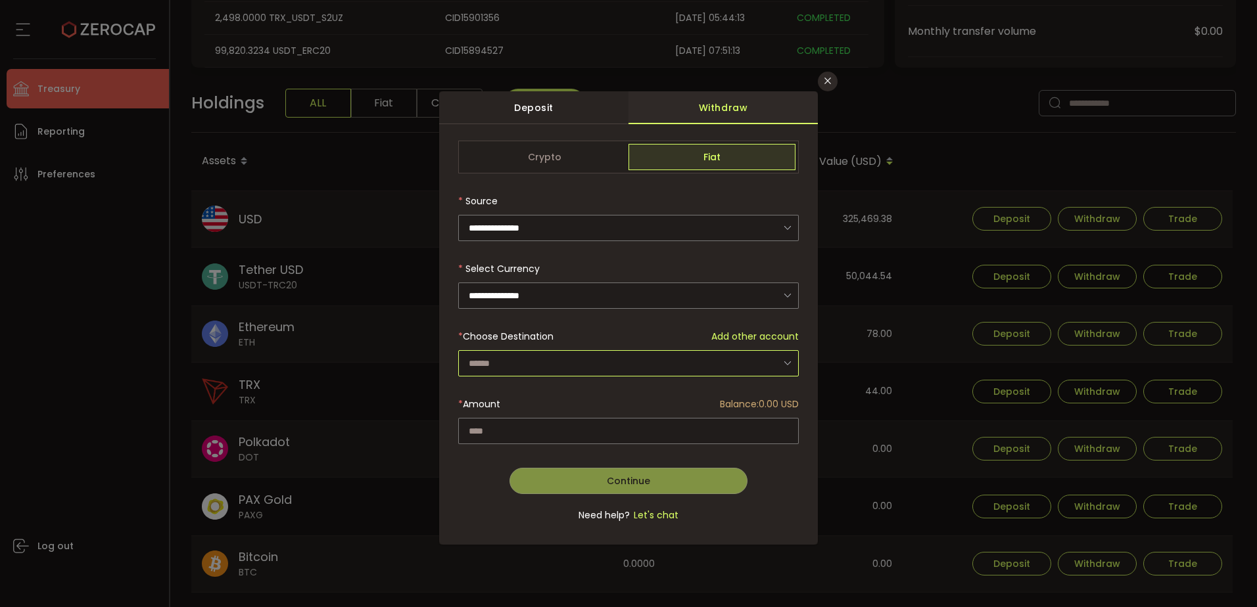
click at [533, 353] on input "dialog" at bounding box center [628, 363] width 340 height 26
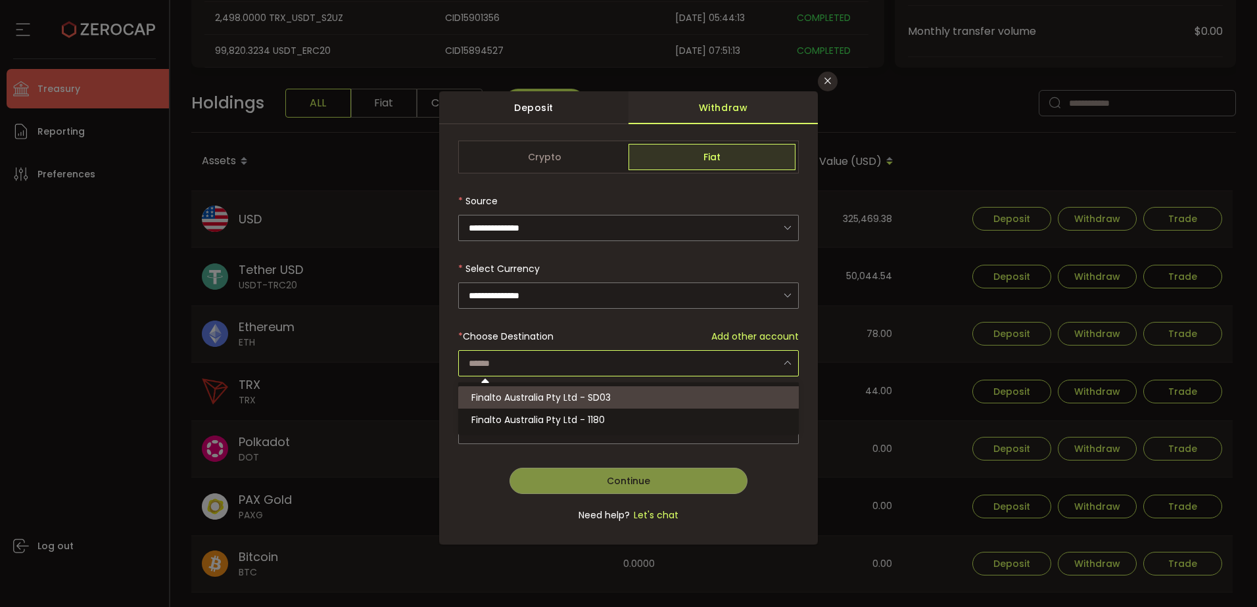
click at [517, 397] on span "Finalto Australia Pty Ltd - SD03" at bounding box center [540, 397] width 139 height 13
type input "**********"
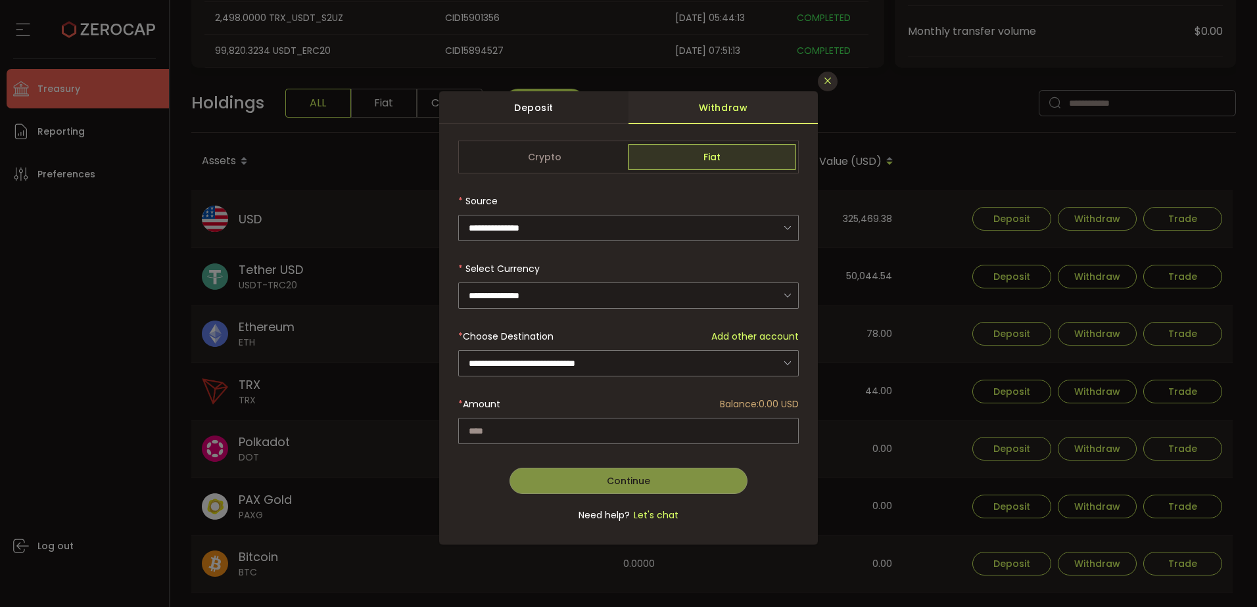
click at [828, 80] on icon "Close" at bounding box center [827, 81] width 11 height 11
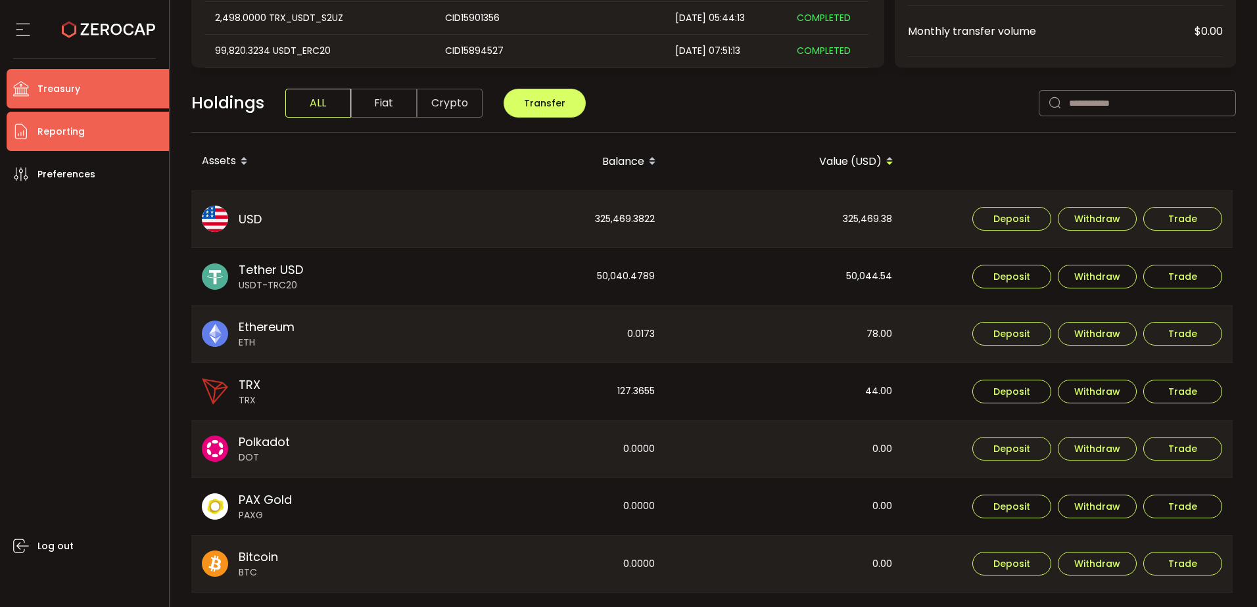
click at [80, 133] on span "Reporting" at bounding box center [60, 131] width 47 height 19
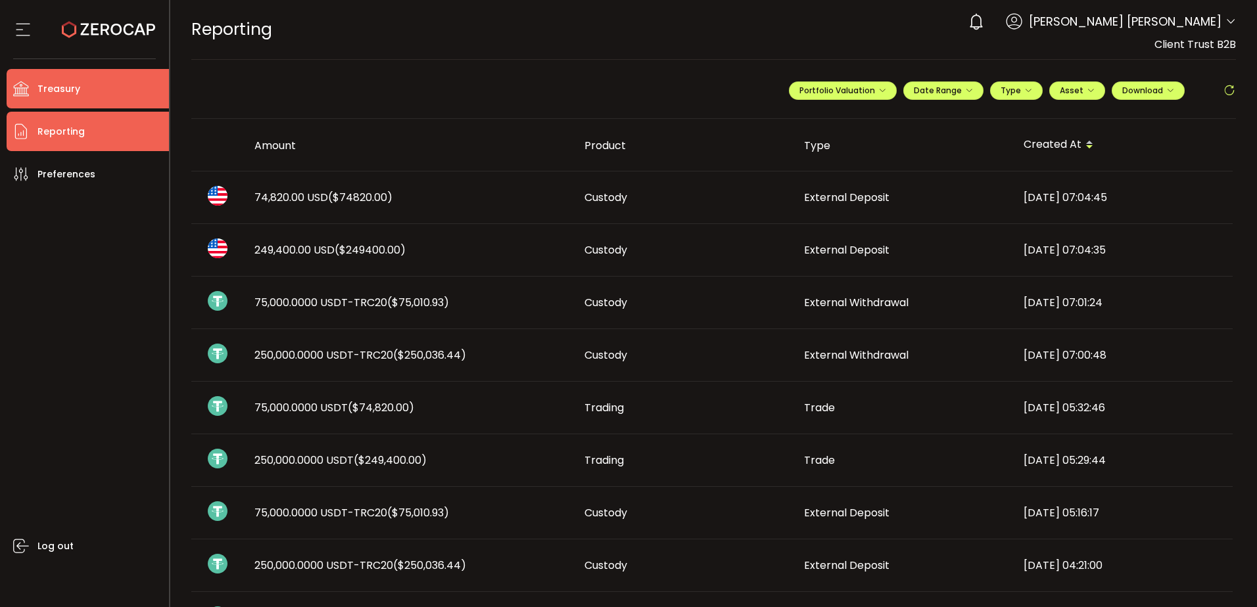
click at [102, 79] on li "Treasury" at bounding box center [88, 88] width 162 height 39
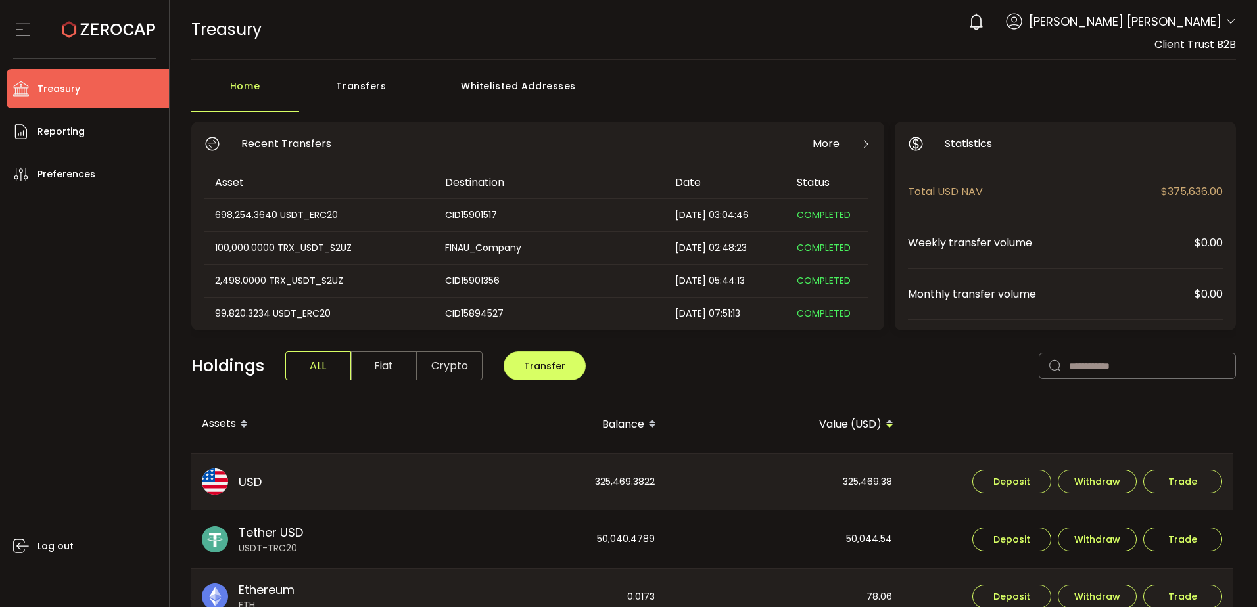
scroll to position [66, 0]
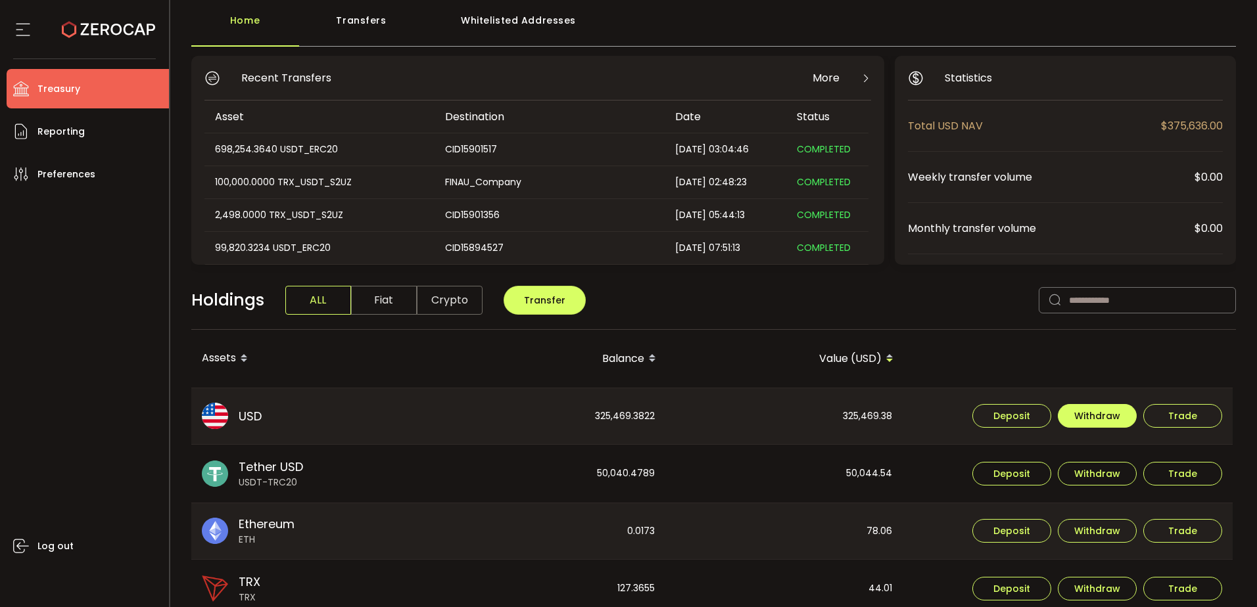
click at [1100, 412] on span "Withdraw" at bounding box center [1097, 415] width 46 height 9
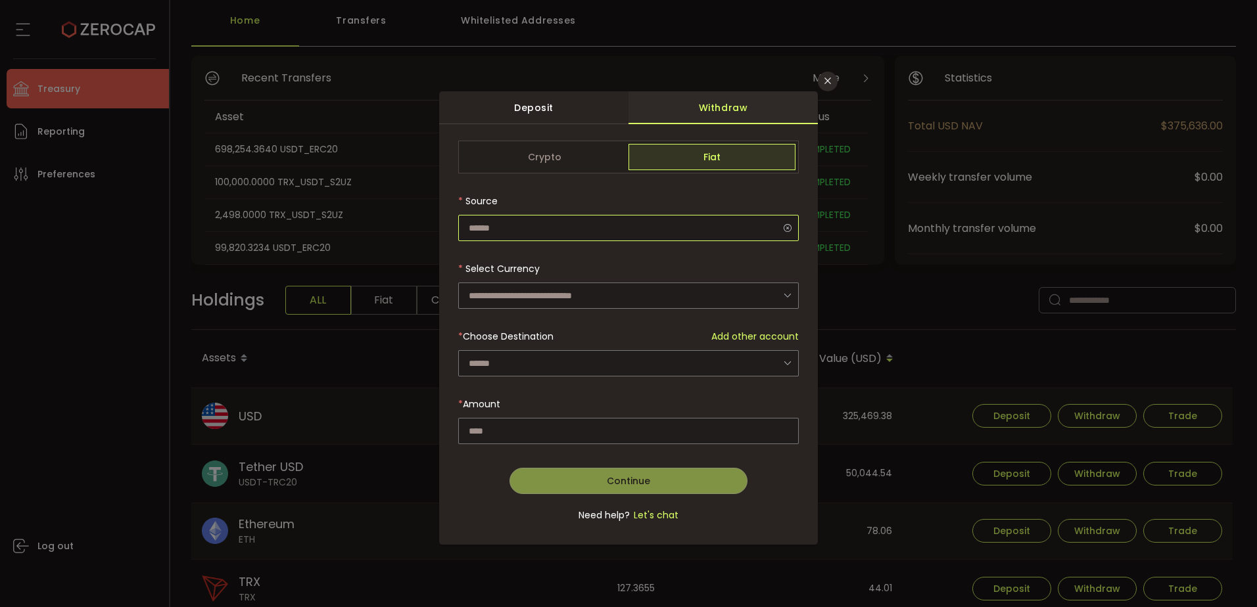
click at [553, 227] on input "dialog" at bounding box center [628, 228] width 340 height 26
click at [518, 261] on span "Custody Account" at bounding box center [511, 263] width 81 height 13
type input "**********"
click at [507, 292] on input "dialog" at bounding box center [628, 296] width 340 height 26
click at [518, 333] on span "US Dollar (USD)" at bounding box center [505, 330] width 69 height 13
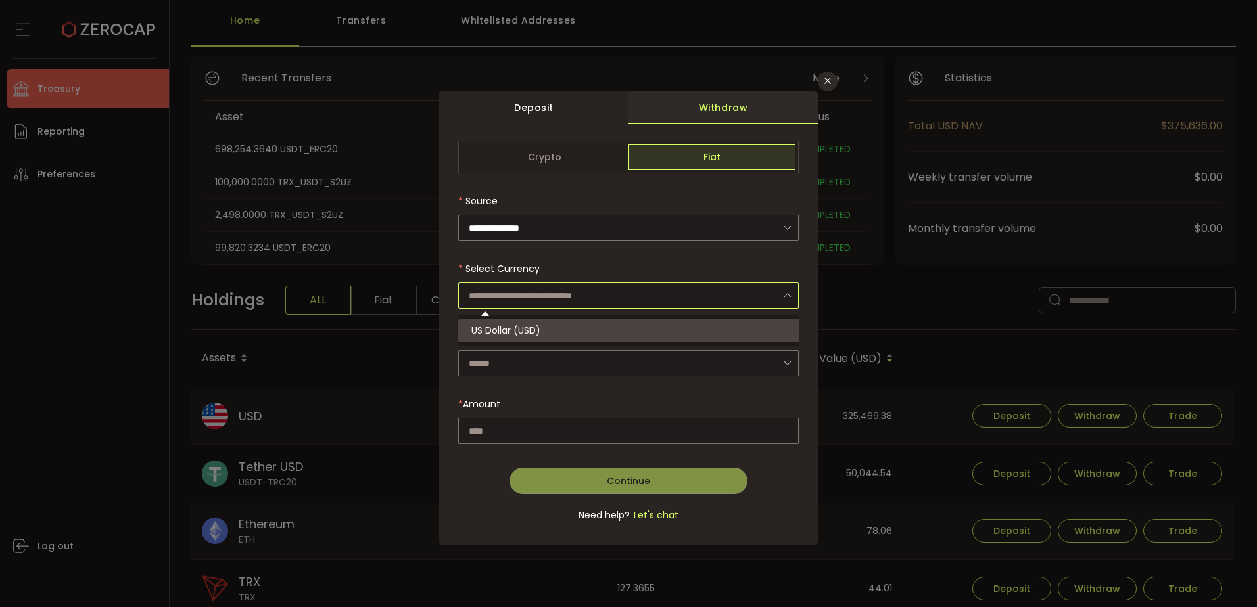
type input "**********"
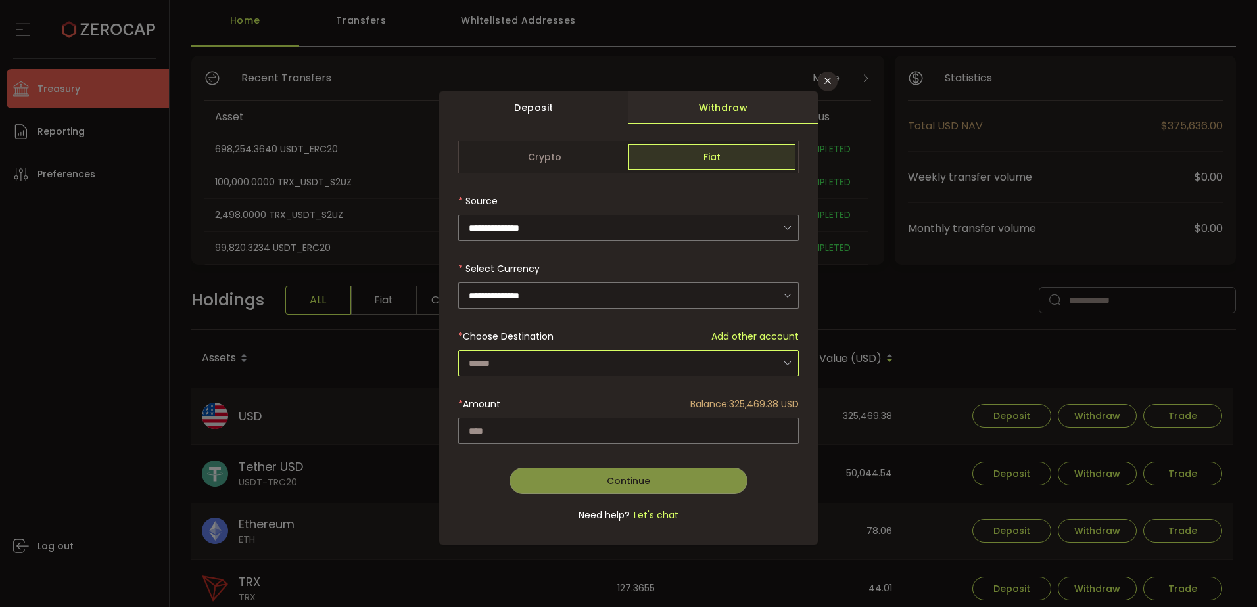
click at [709, 360] on input "dialog" at bounding box center [628, 363] width 340 height 26
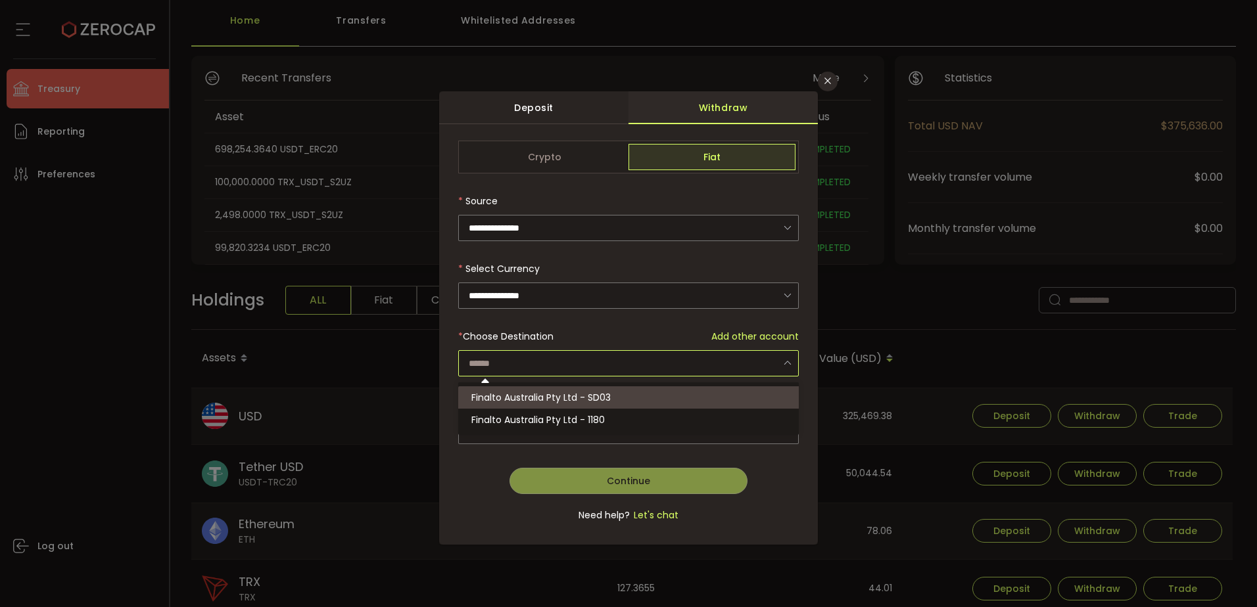
click at [547, 396] on span "Finalto Australia Pty Ltd - SD03" at bounding box center [540, 397] width 139 height 13
type input "**********"
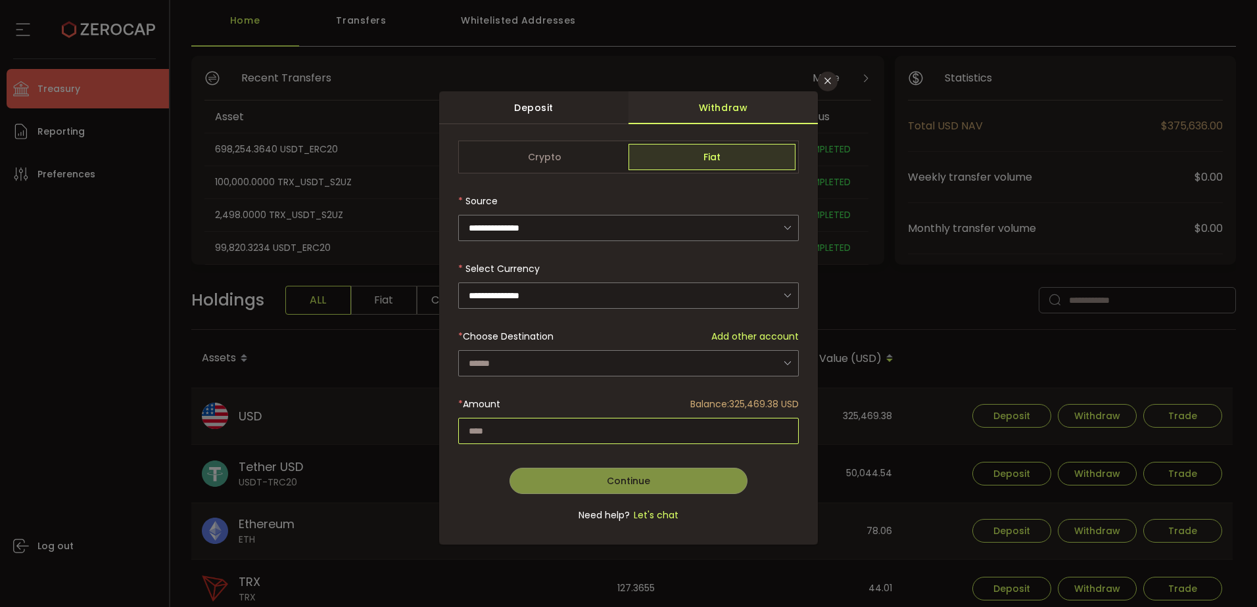
click at [497, 425] on input "dialog" at bounding box center [628, 431] width 340 height 26
type input "**********"
paste input "********"
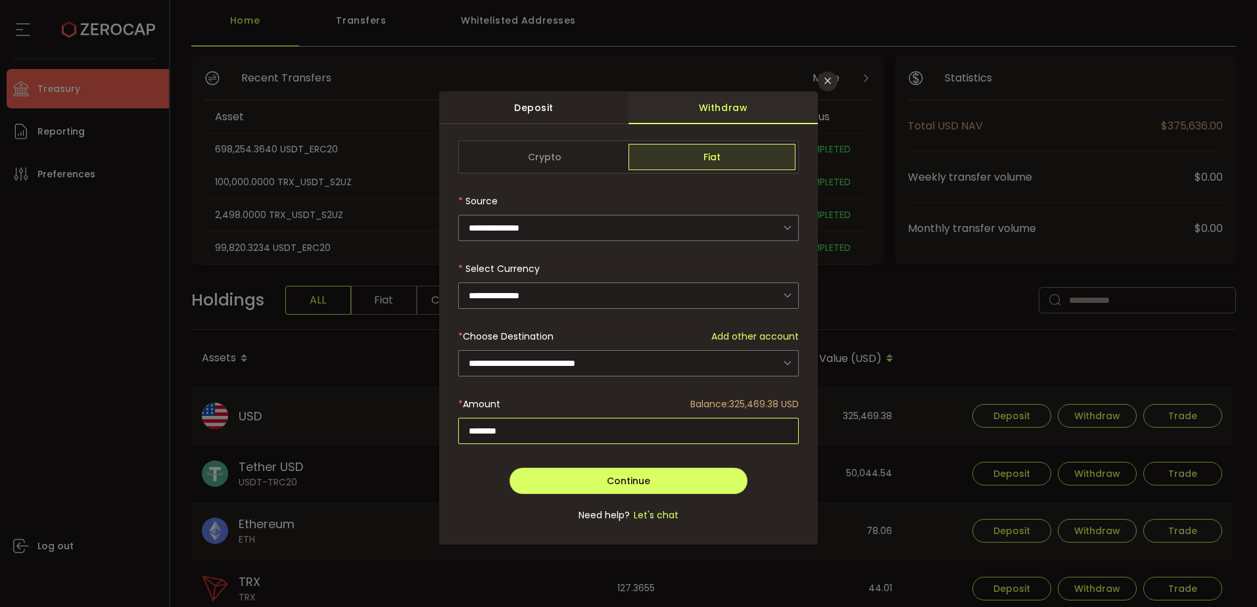
type input "********"
click at [660, 478] on button "Continue" at bounding box center [628, 481] width 239 height 26
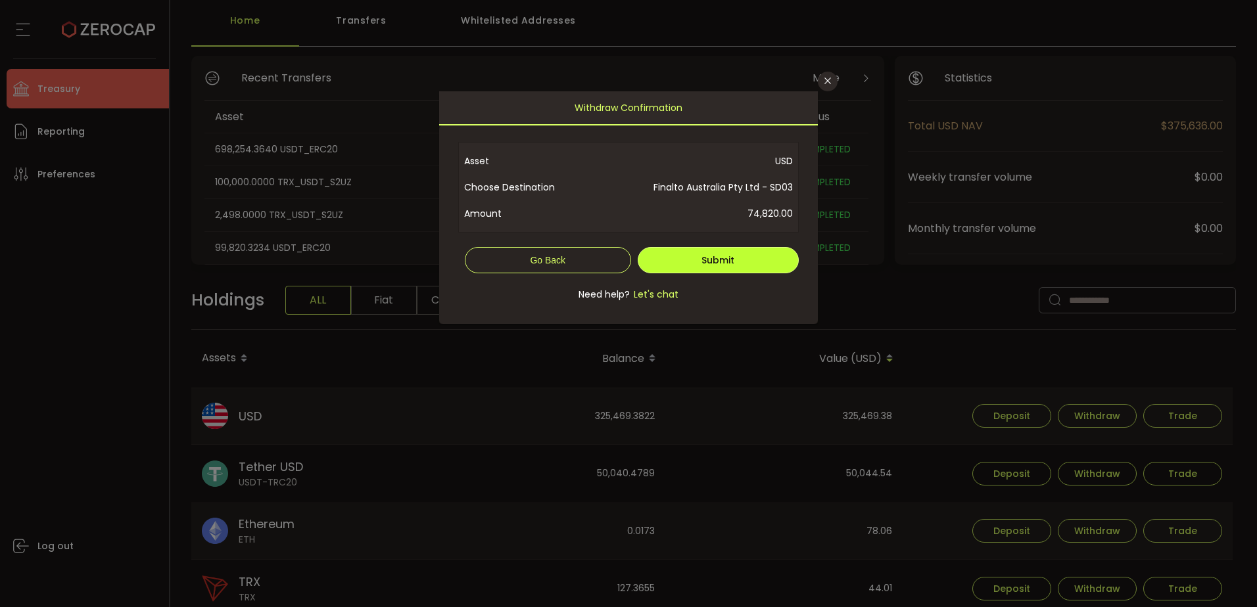
click at [688, 255] on button "Submit" at bounding box center [719, 260] width 162 height 26
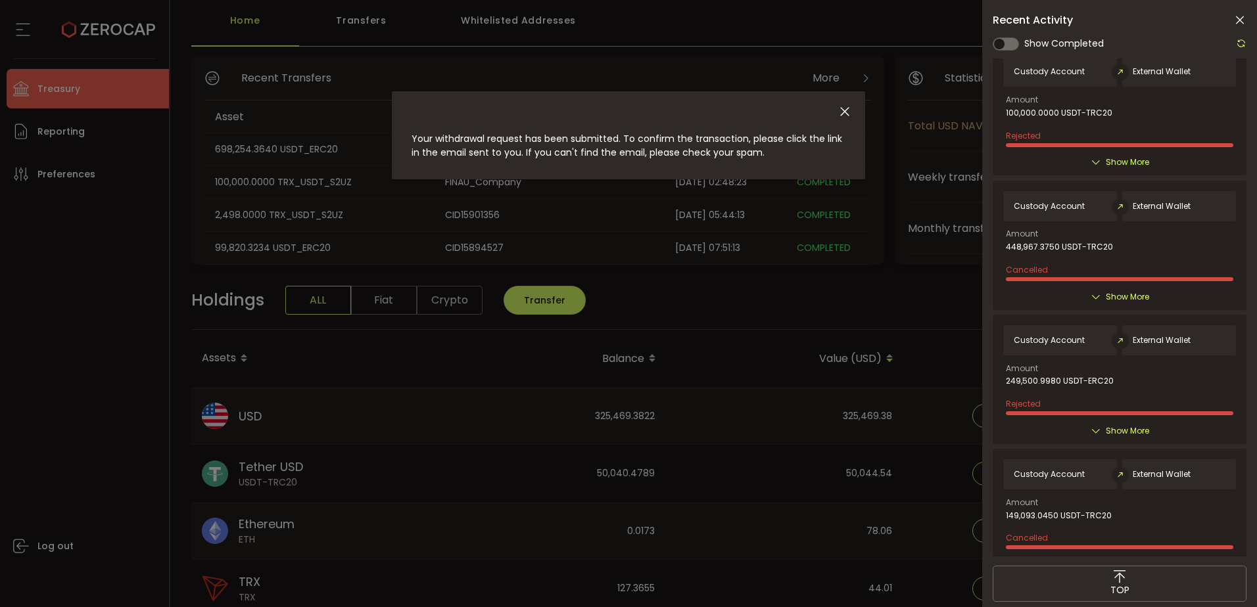
scroll to position [0, 0]
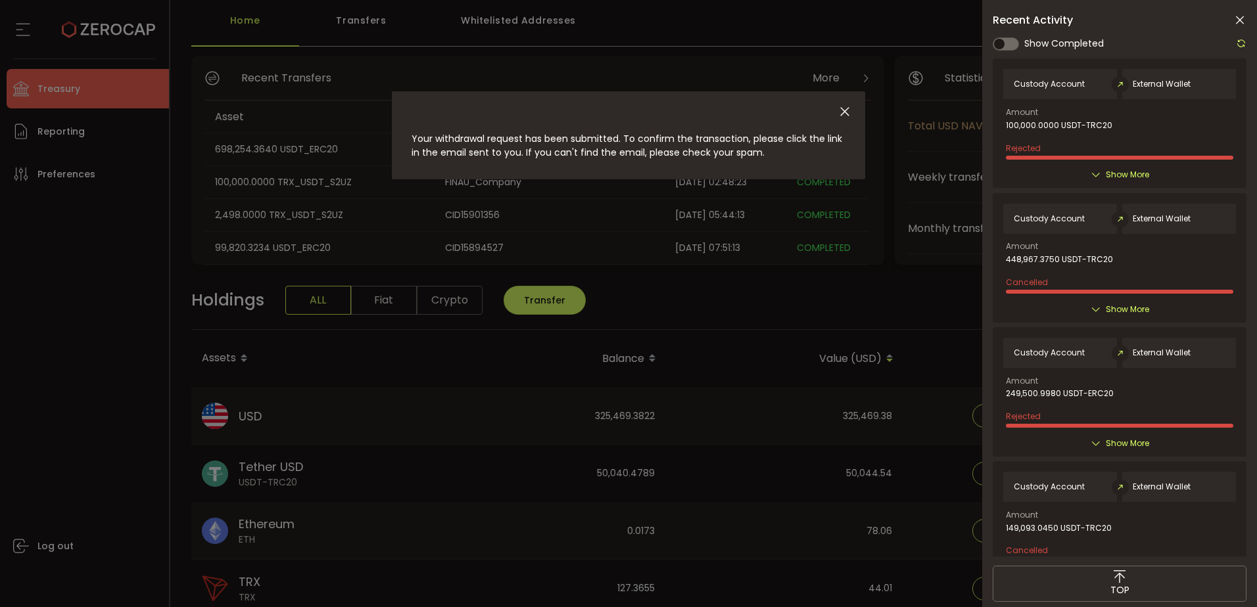
click at [1004, 45] on span at bounding box center [1005, 43] width 26 height 13
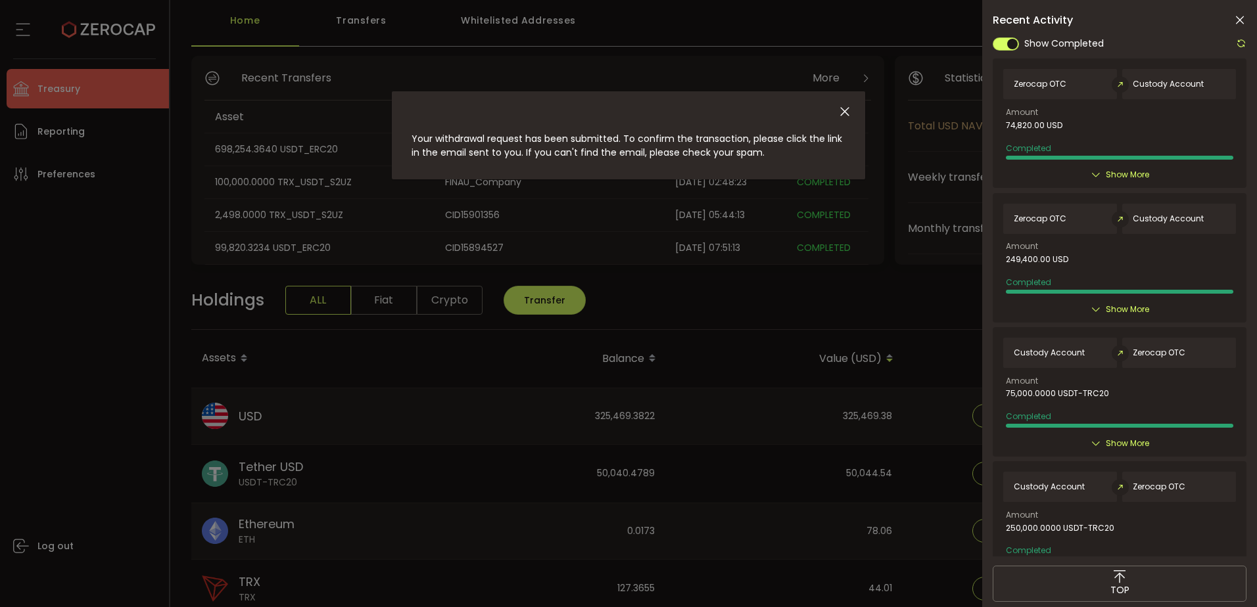
click at [89, 310] on div "Your withdrawal request has been submitted. To confirm the transaction, please …" at bounding box center [628, 303] width 1257 height 607
click at [835, 105] on div "dialog" at bounding box center [628, 108] width 473 height 34
click at [845, 115] on icon "Close" at bounding box center [844, 112] width 14 height 14
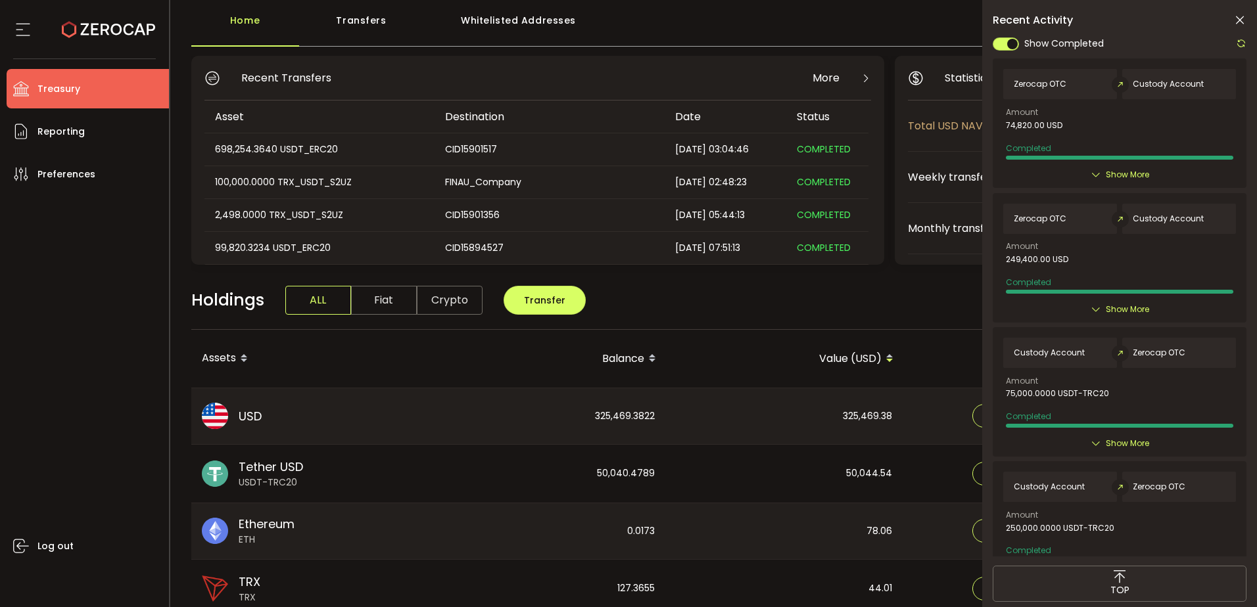
click at [1242, 14] on icon at bounding box center [1239, 20] width 13 height 13
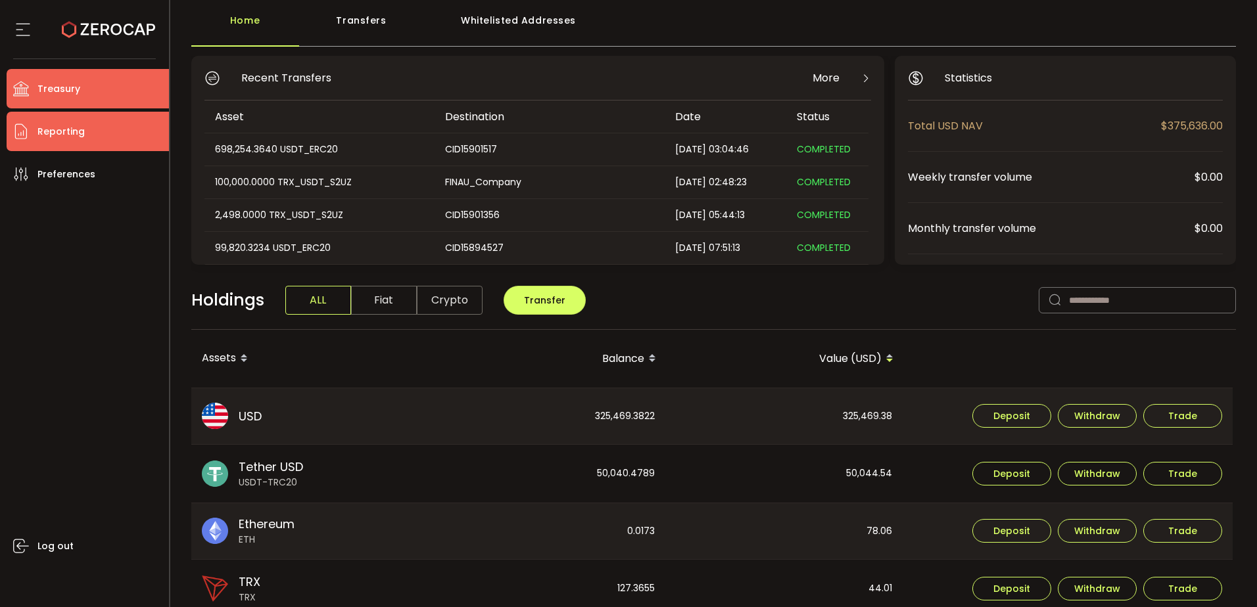
click at [133, 133] on li "Reporting" at bounding box center [88, 131] width 162 height 39
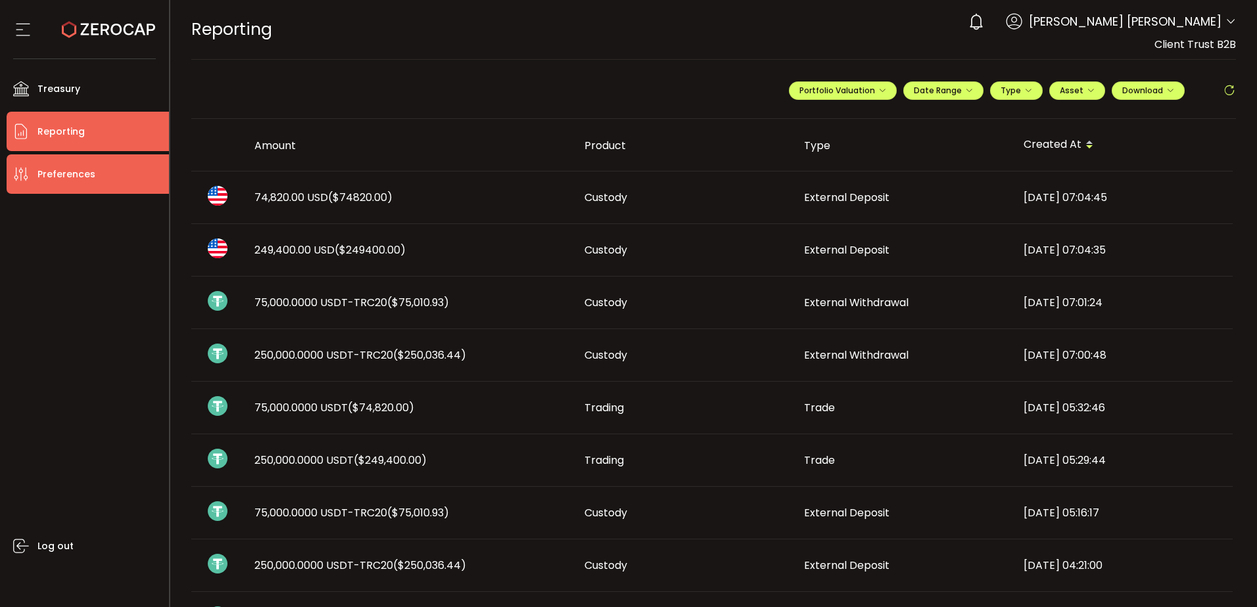
click at [116, 175] on li "Preferences" at bounding box center [88, 173] width 162 height 39
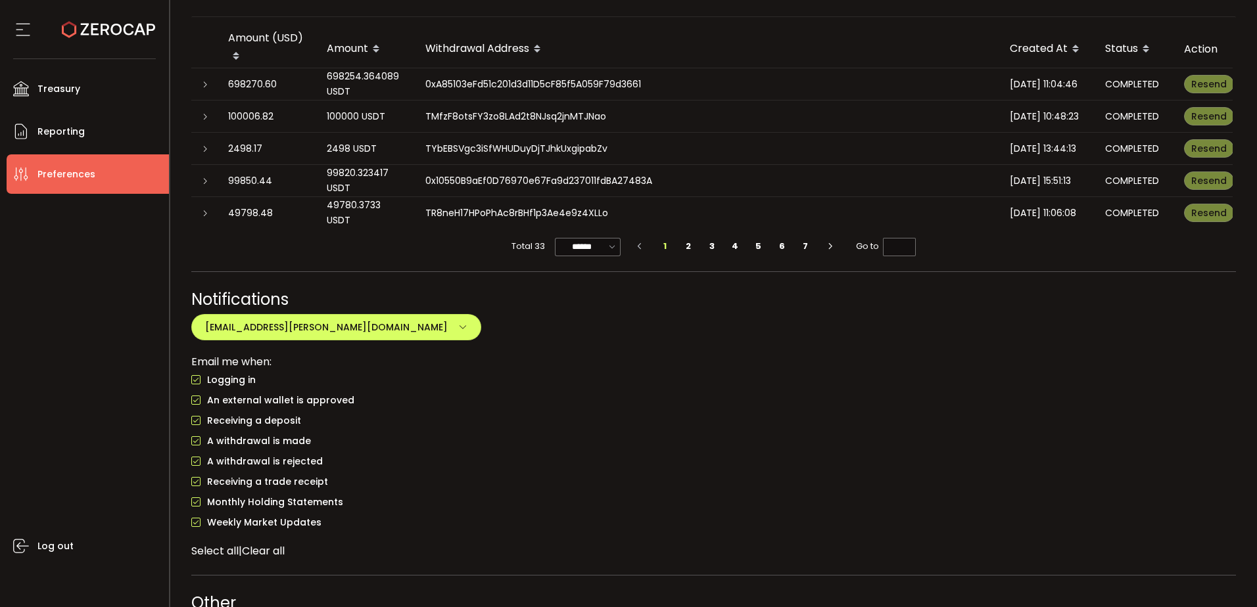
scroll to position [1035, 0]
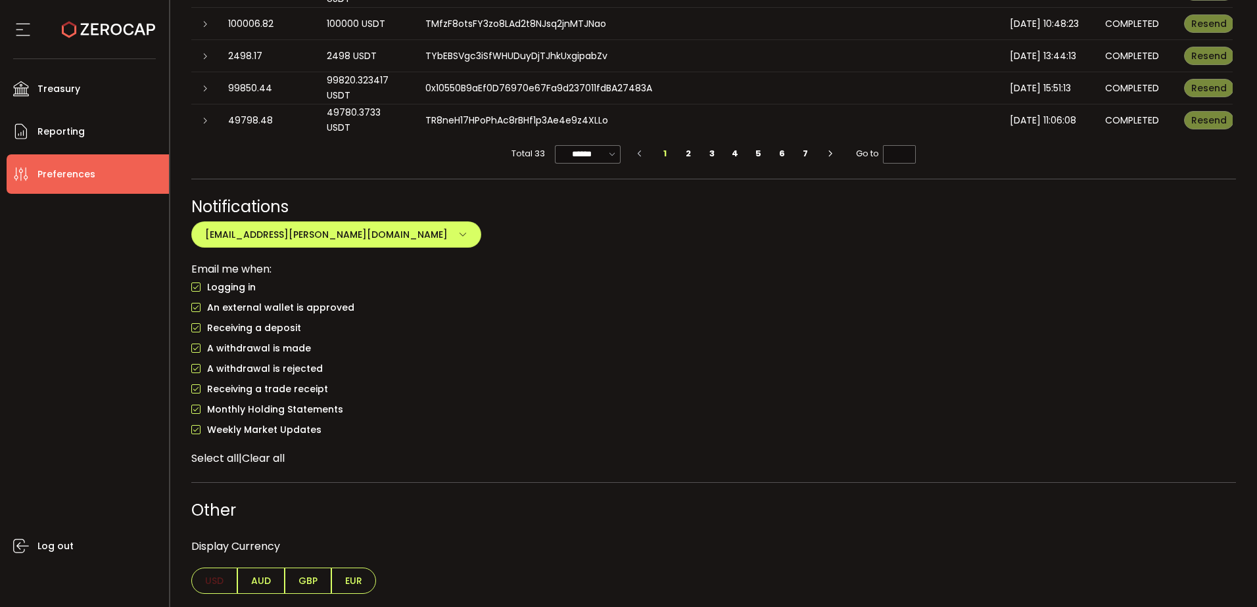
click at [197, 285] on span "checkbox-group" at bounding box center [195, 287] width 9 height 9
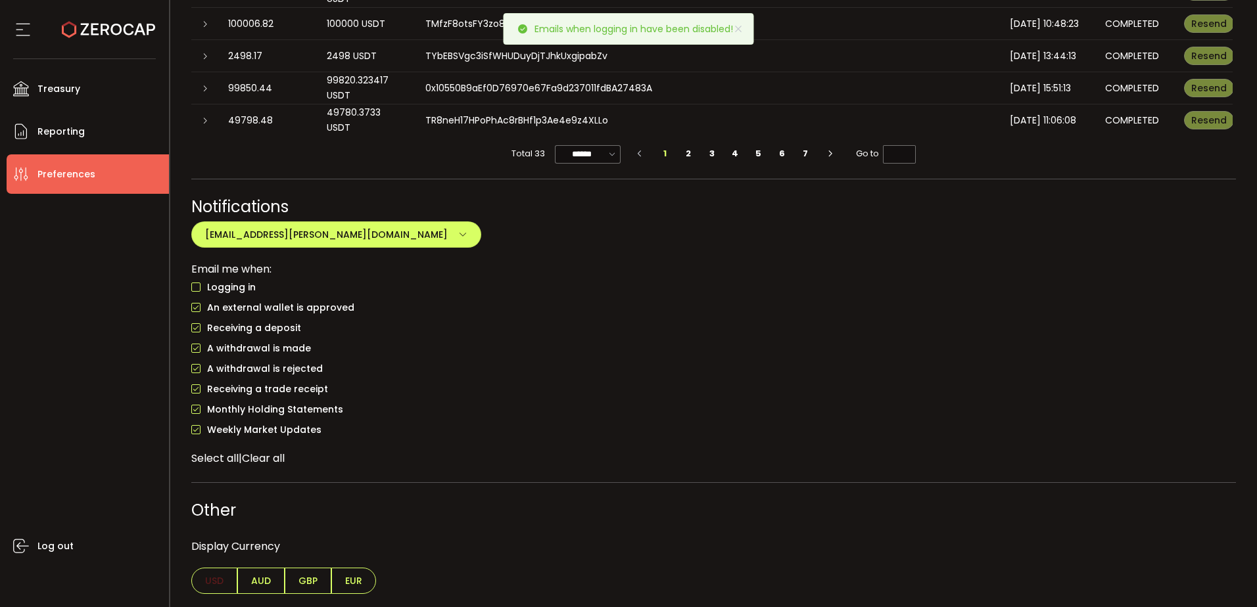
click at [195, 288] on span "checkbox-group" at bounding box center [195, 287] width 9 height 9
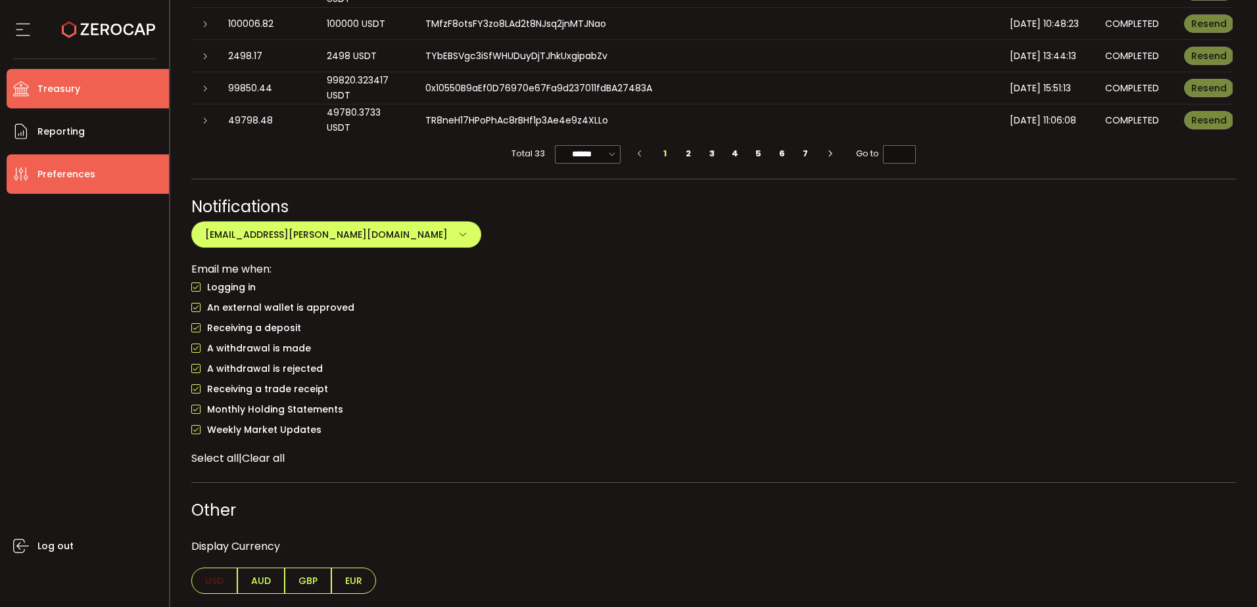
click at [59, 99] on li "Treasury" at bounding box center [88, 88] width 162 height 39
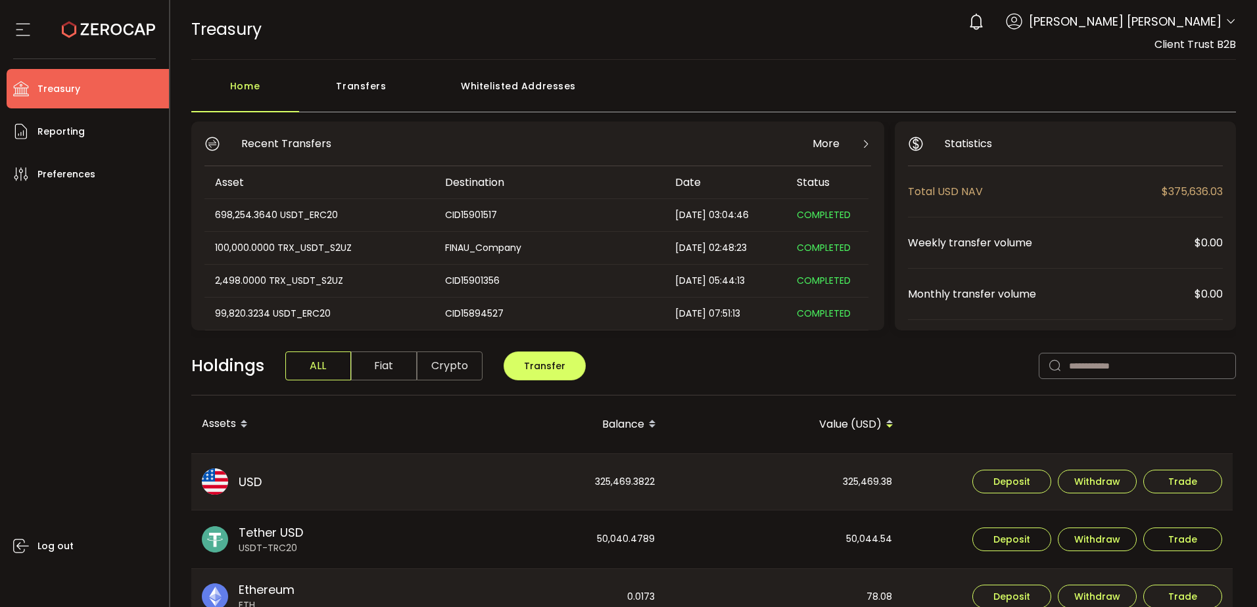
click at [505, 76] on div "Whitelisted Addresses" at bounding box center [518, 92] width 189 height 39
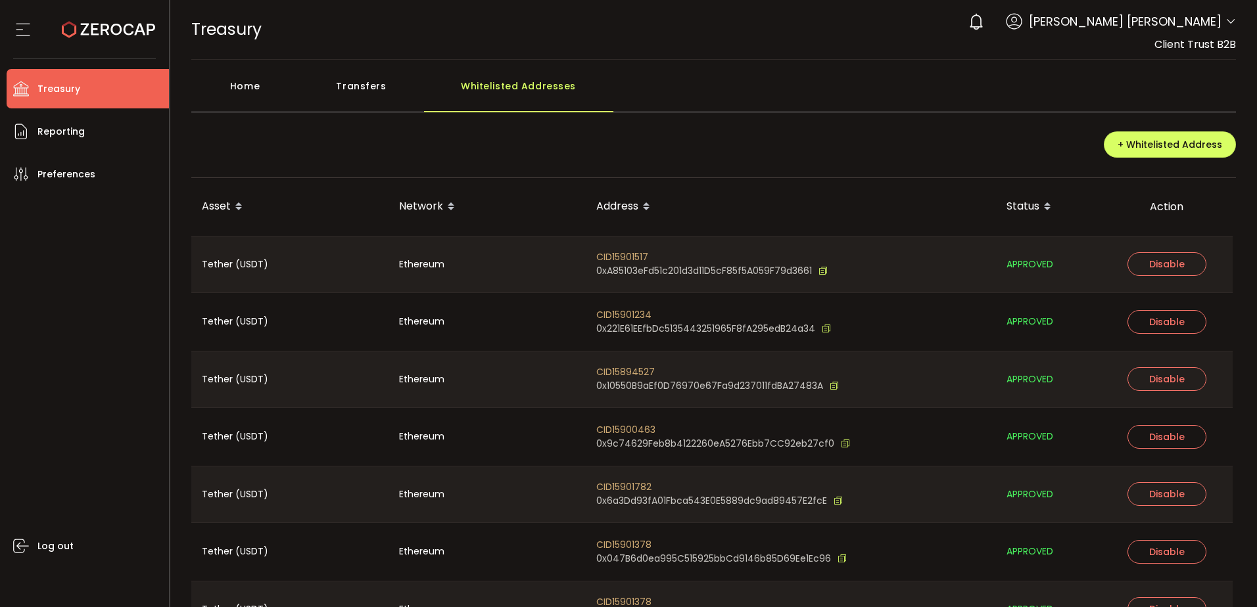
click at [360, 81] on div "Transfers" at bounding box center [361, 92] width 125 height 39
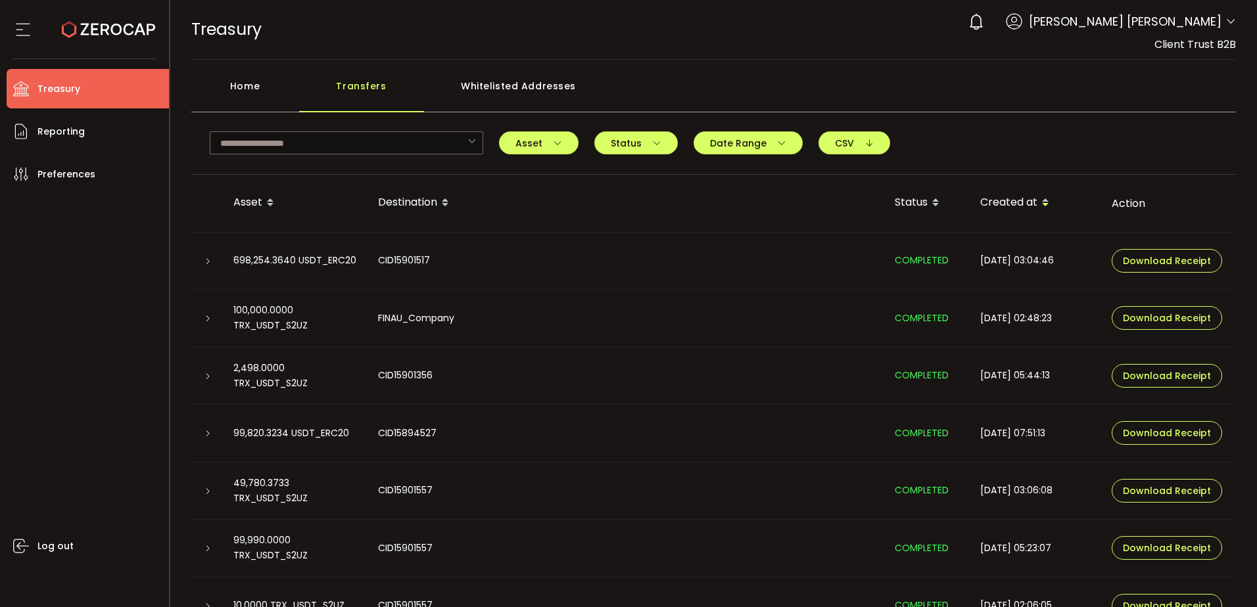
click at [236, 82] on div "Home" at bounding box center [245, 92] width 108 height 39
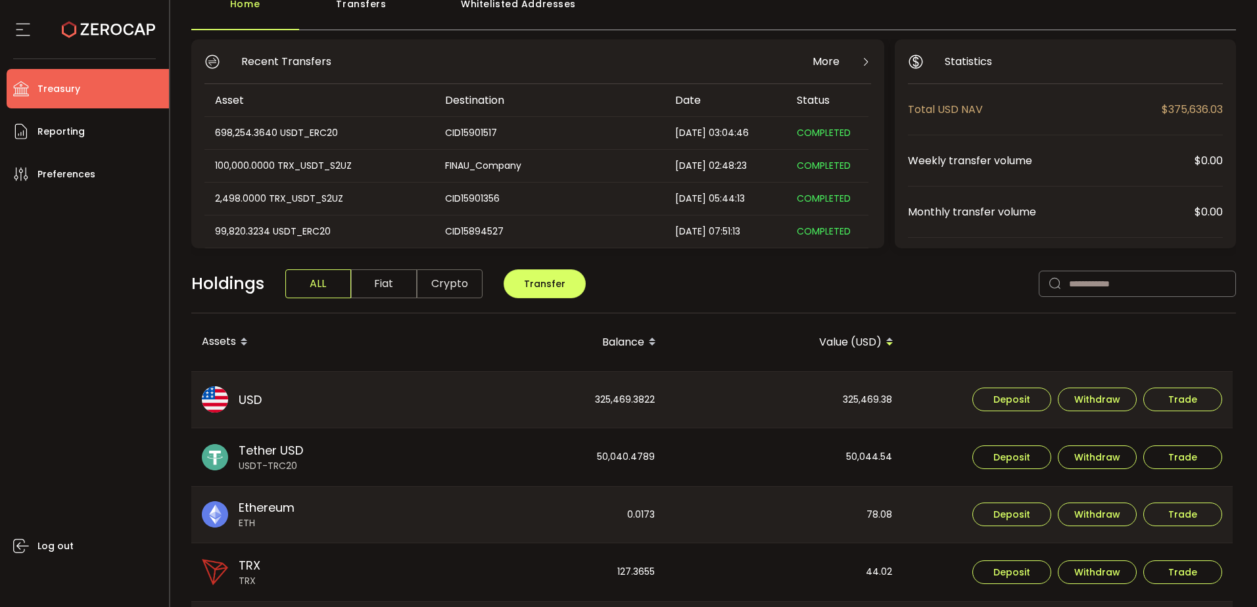
scroll to position [197, 0]
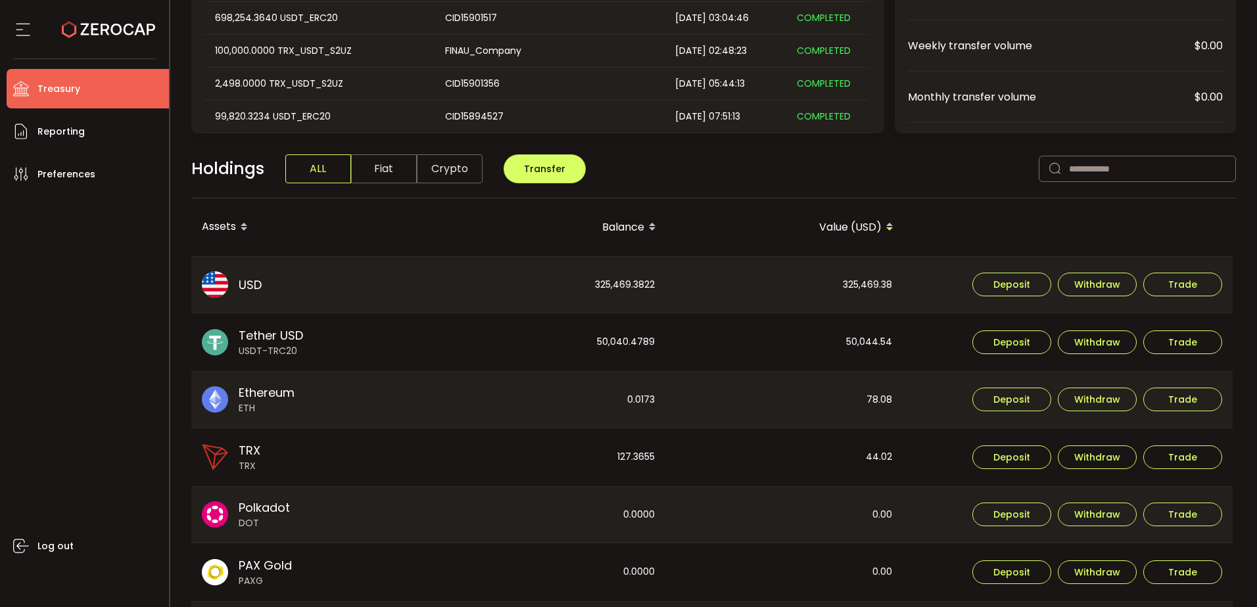
click at [854, 283] on div "325,469.38" at bounding box center [784, 285] width 236 height 57
click at [881, 166] on div "Holdings ALL Fiat Crypto Transfer" at bounding box center [713, 175] width 1045 height 45
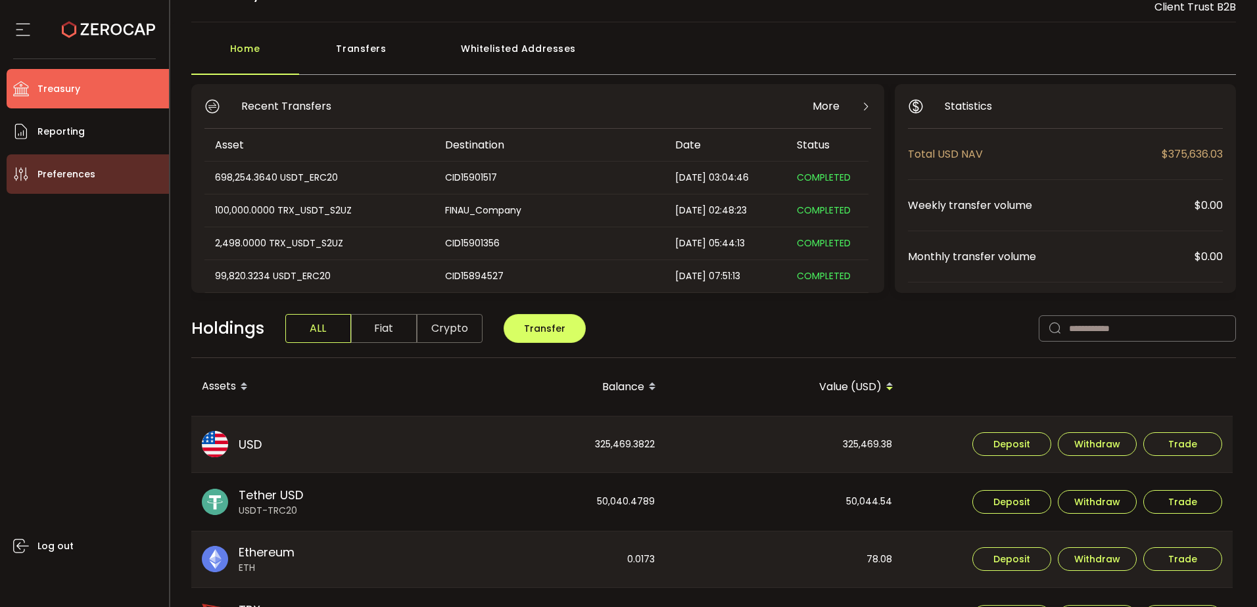
scroll to position [0, 0]
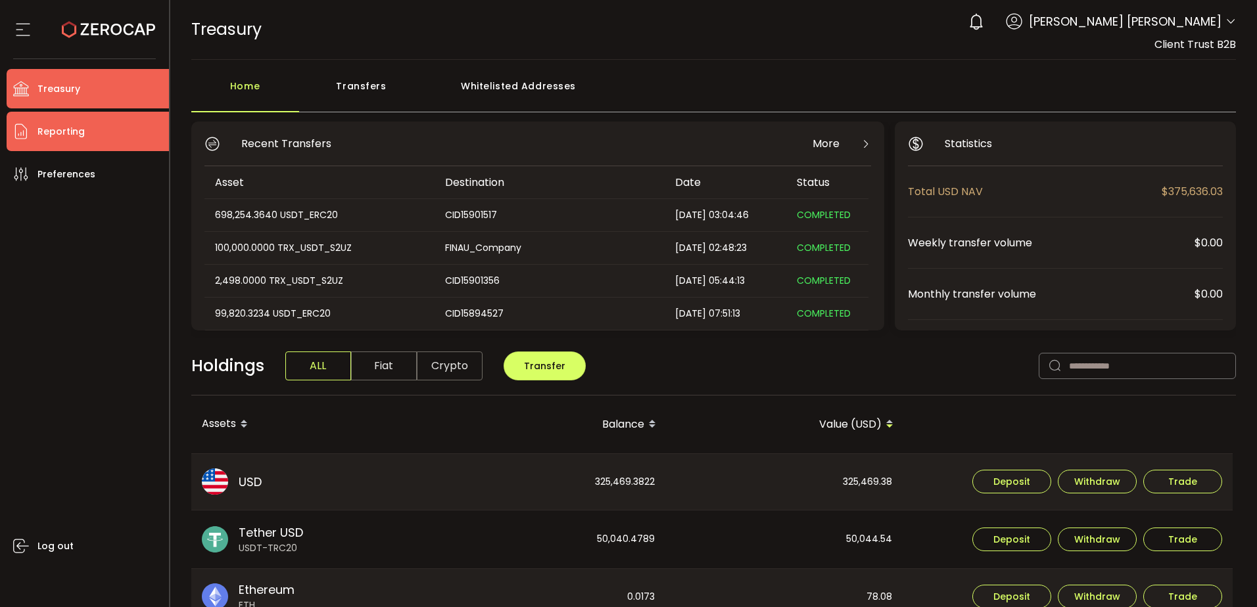
click at [102, 137] on li "Reporting" at bounding box center [88, 131] width 162 height 39
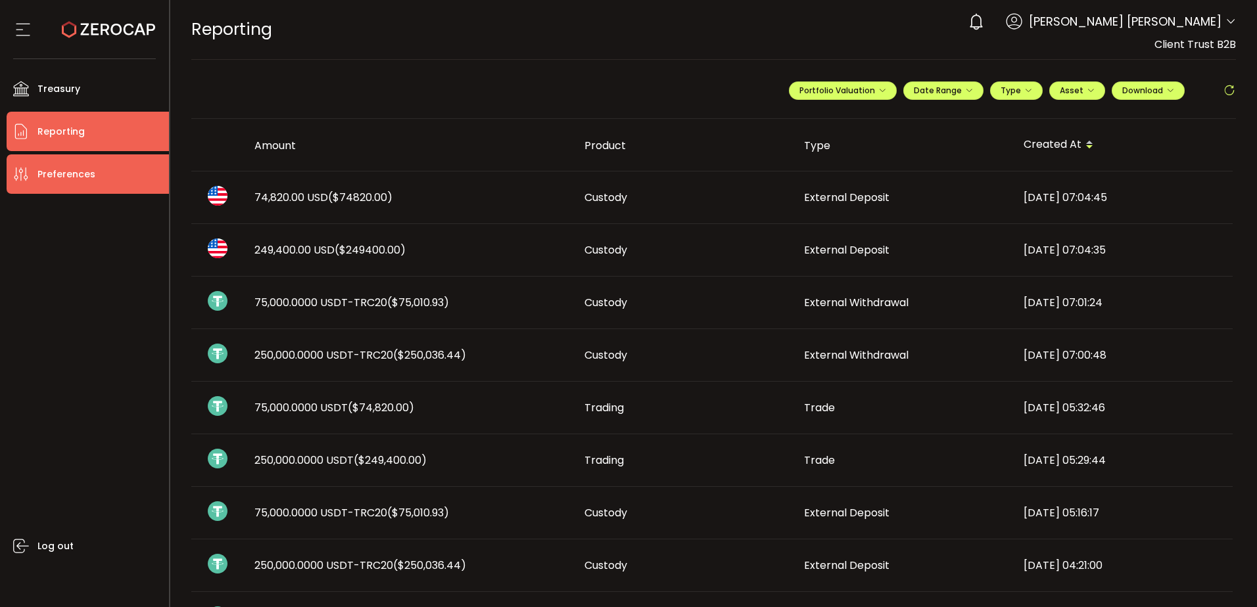
click at [70, 179] on span "Preferences" at bounding box center [66, 174] width 58 height 19
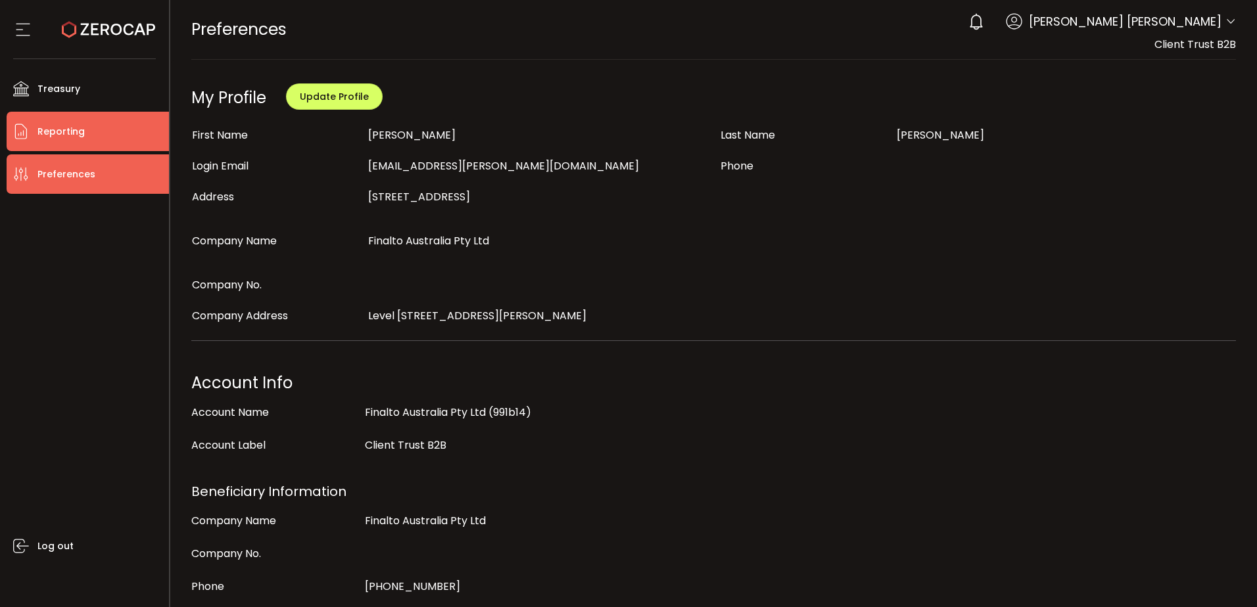
click at [102, 130] on li "Reporting" at bounding box center [88, 131] width 162 height 39
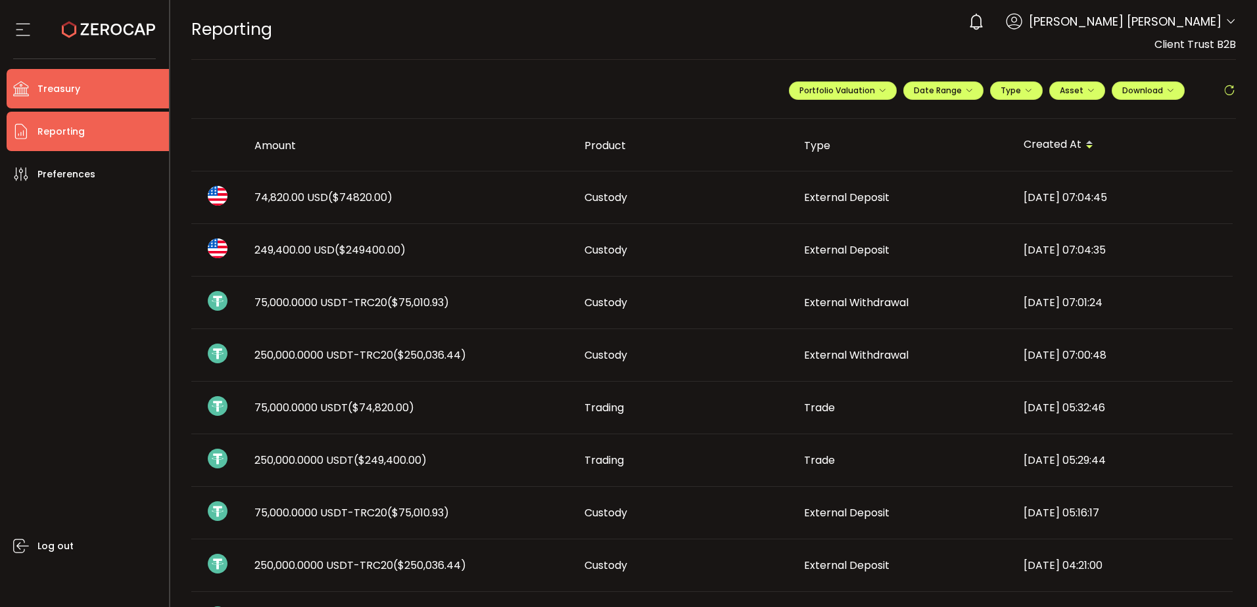
click at [91, 90] on li "Treasury" at bounding box center [88, 88] width 162 height 39
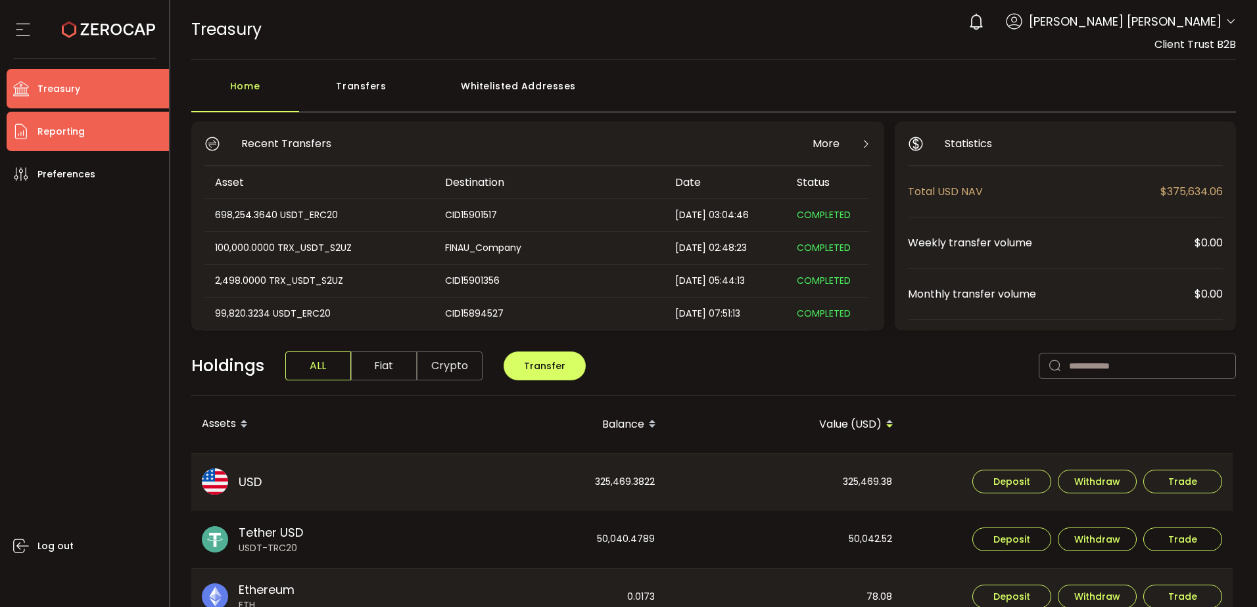
click at [99, 132] on li "Reporting" at bounding box center [88, 131] width 162 height 39
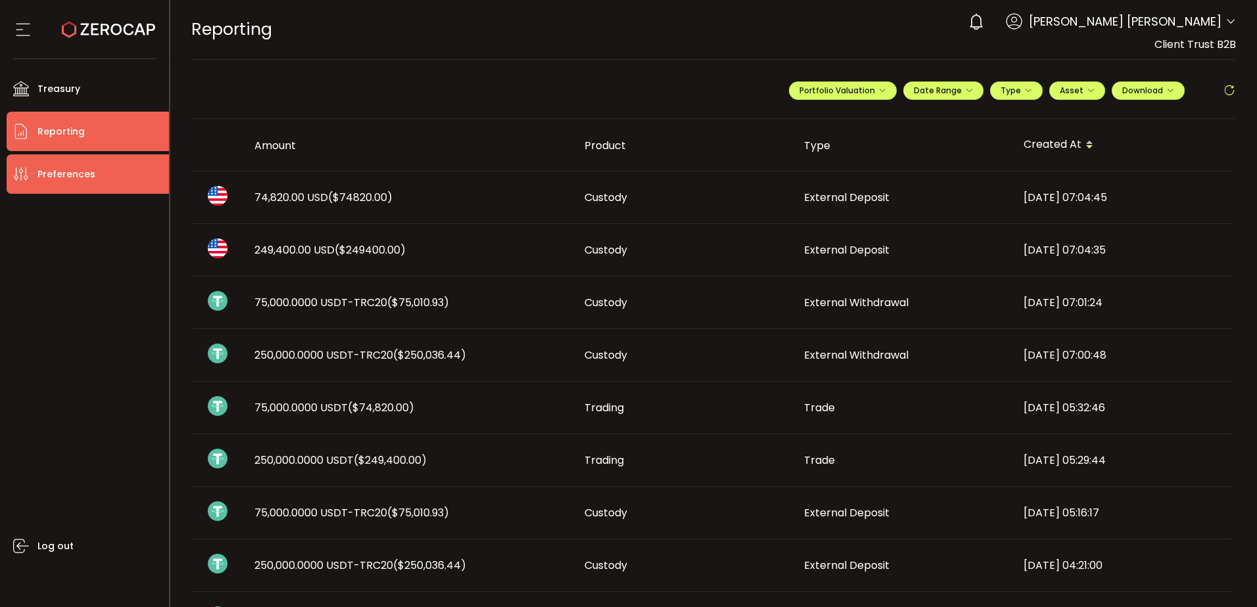
click at [65, 175] on span "Preferences" at bounding box center [66, 174] width 58 height 19
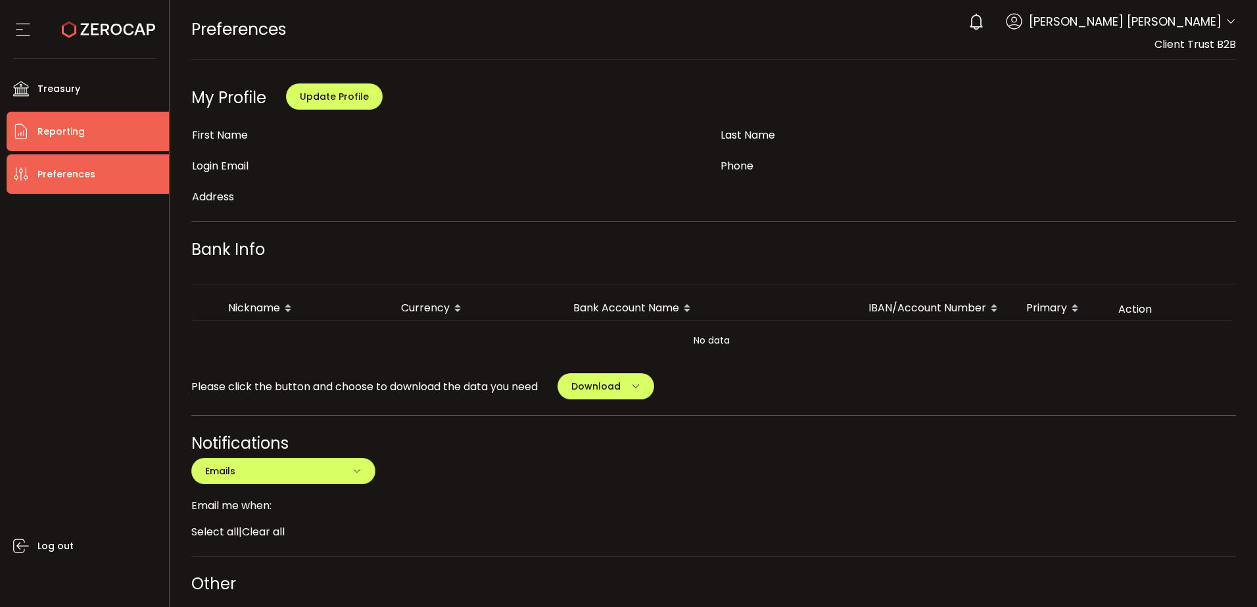
drag, startPoint x: 72, startPoint y: 134, endPoint x: 76, endPoint y: 142, distance: 8.5
click at [72, 135] on span "Reporting" at bounding box center [60, 131] width 47 height 19
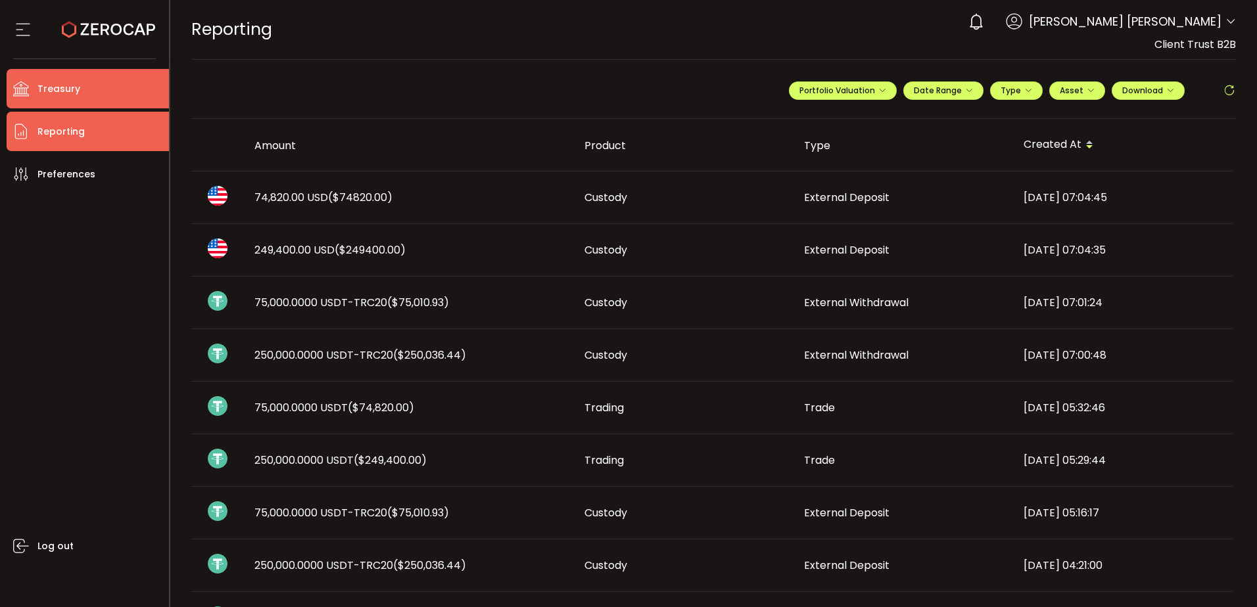
click at [63, 90] on span "Treasury" at bounding box center [58, 89] width 43 height 19
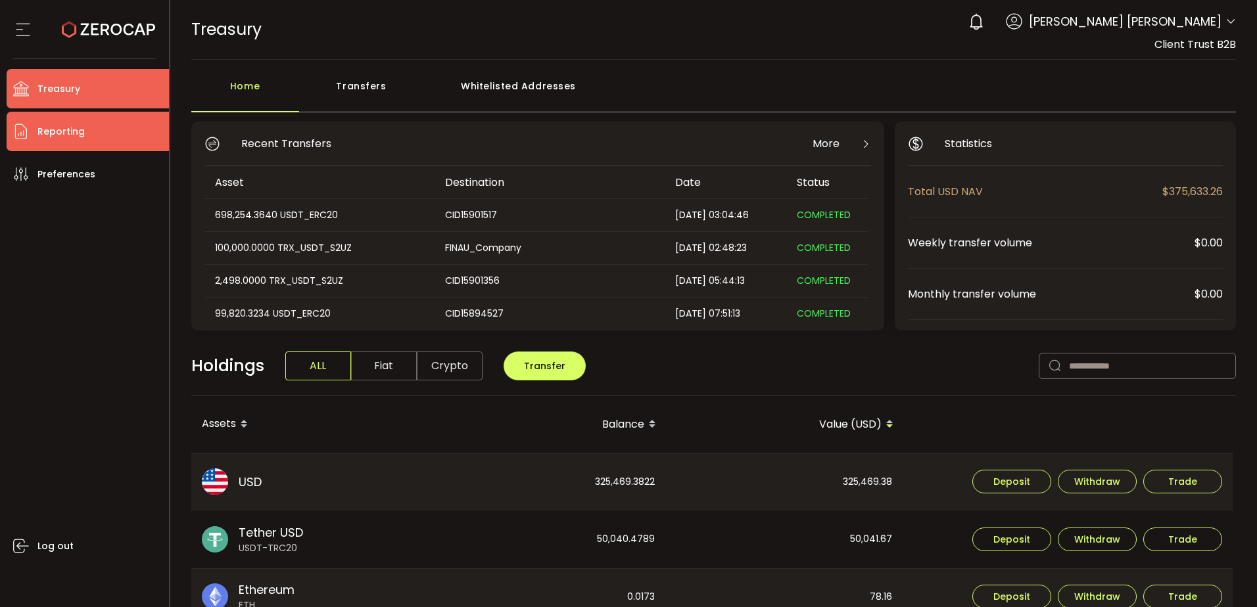
click at [61, 132] on span "Reporting" at bounding box center [60, 131] width 47 height 19
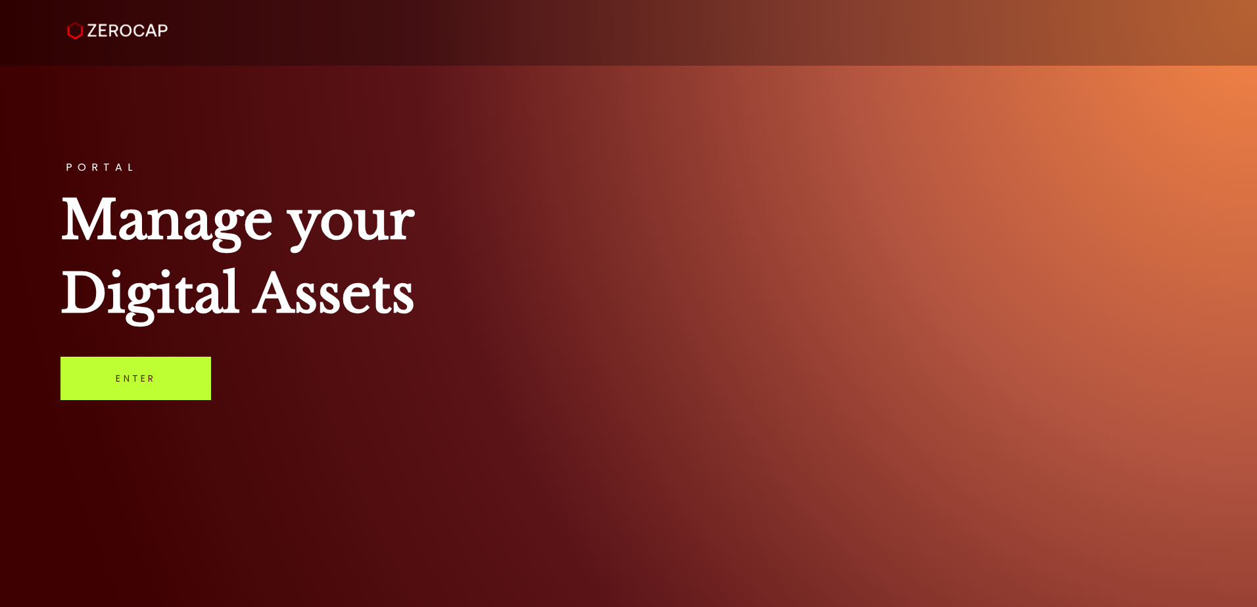
click at [106, 390] on link "Enter" at bounding box center [135, 378] width 151 height 43
